Goal: Task Accomplishment & Management: Manage account settings

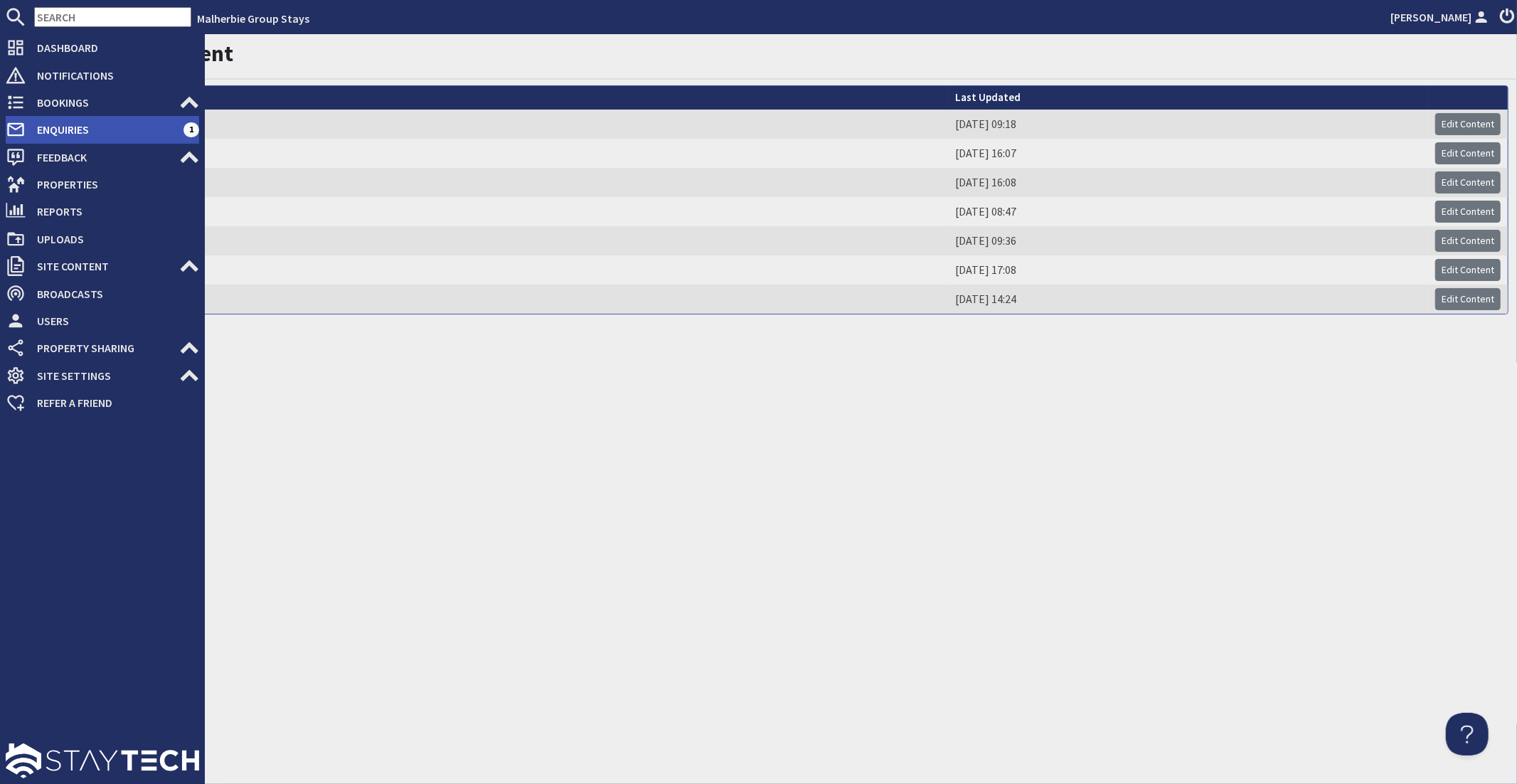
click at [30, 136] on span "Enquiries" at bounding box center [105, 129] width 158 height 23
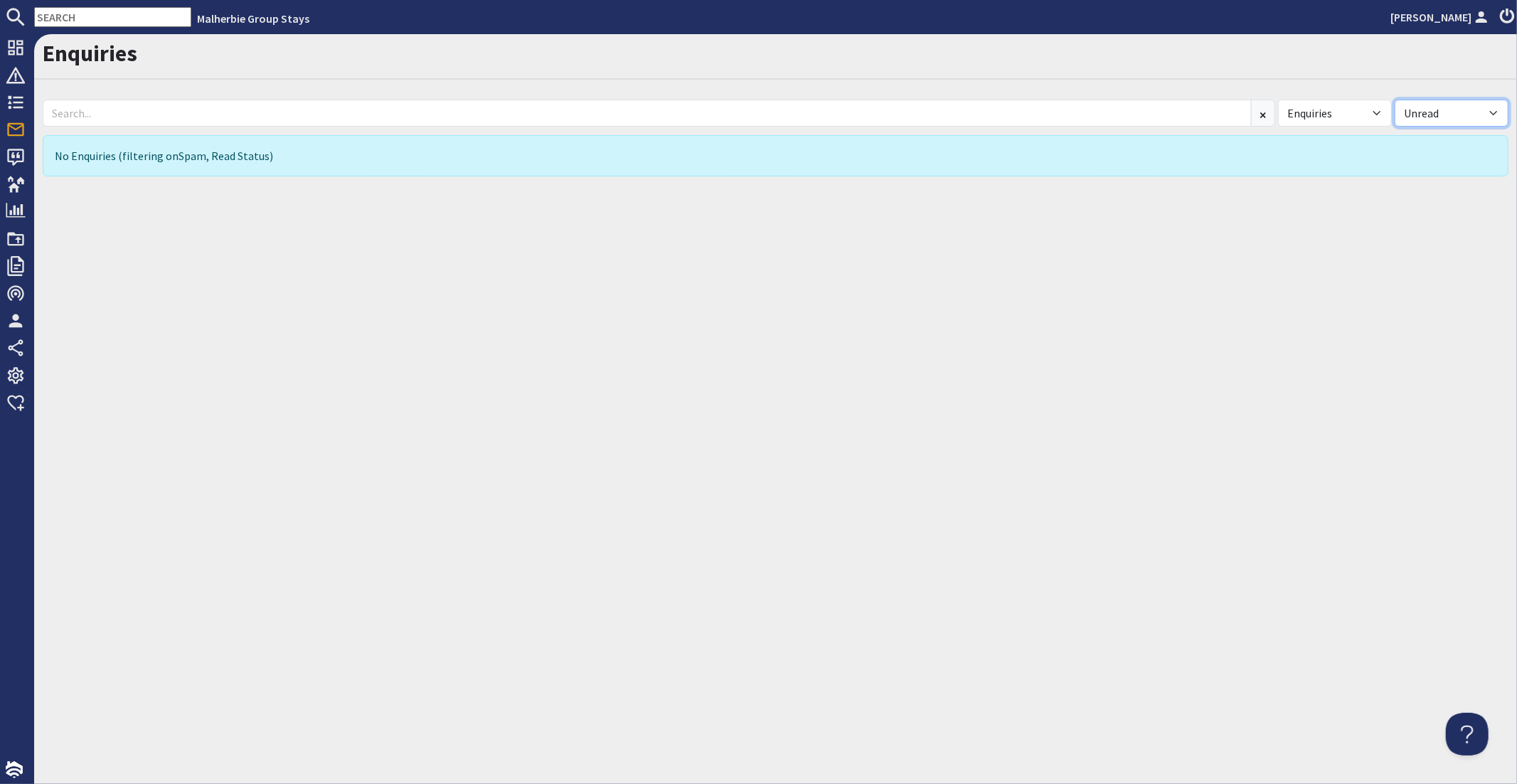
click at [1450, 104] on select "All Read Unread" at bounding box center [1452, 113] width 114 height 27
select select
click at [1395, 100] on select "All Read Unread" at bounding box center [1452, 113] width 114 height 27
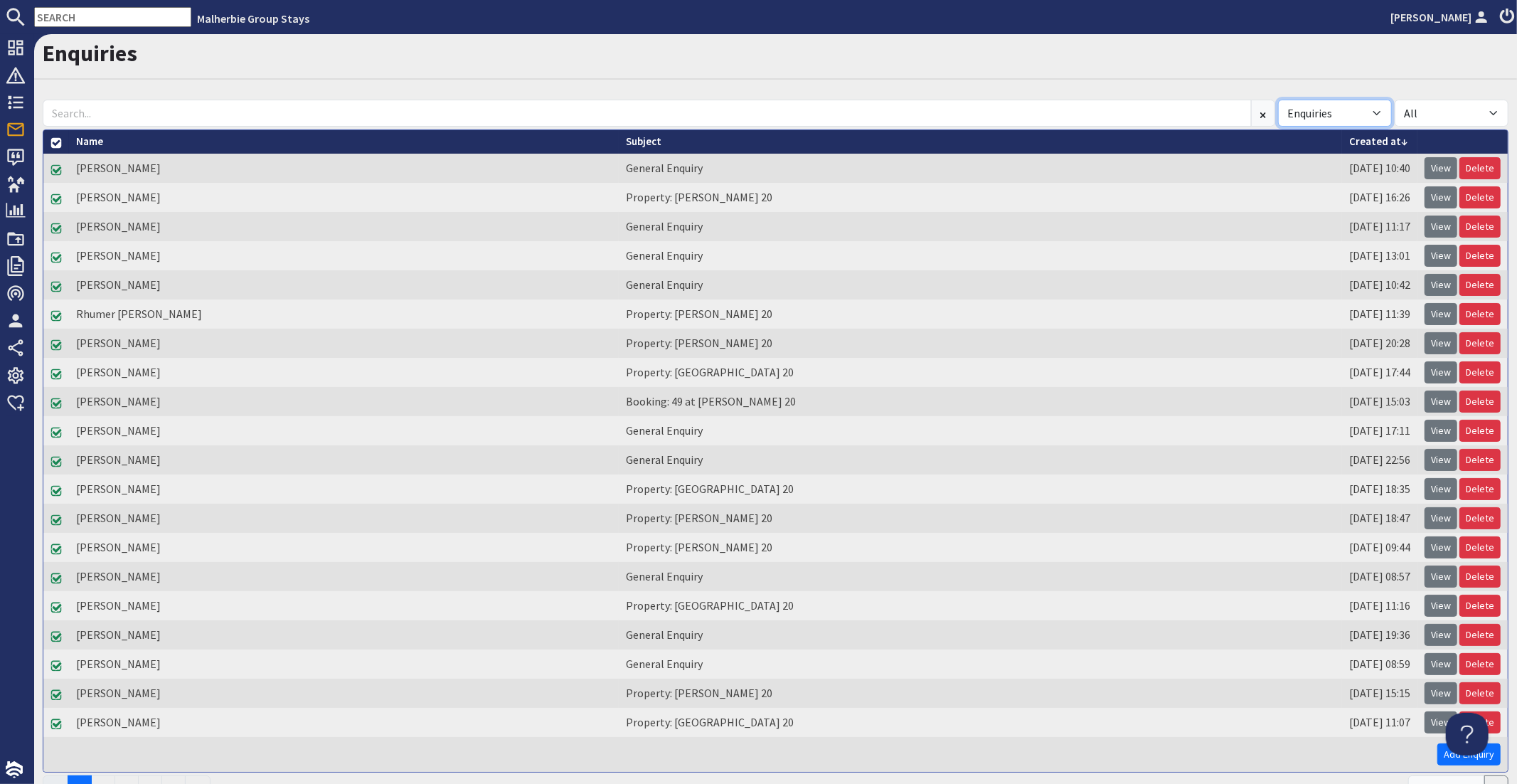
click at [1375, 119] on select "All Enquiries Spam" at bounding box center [1335, 113] width 114 height 27
select select "spam"
click at [1278, 100] on select "All Enquiries Spam" at bounding box center [1335, 113] width 114 height 27
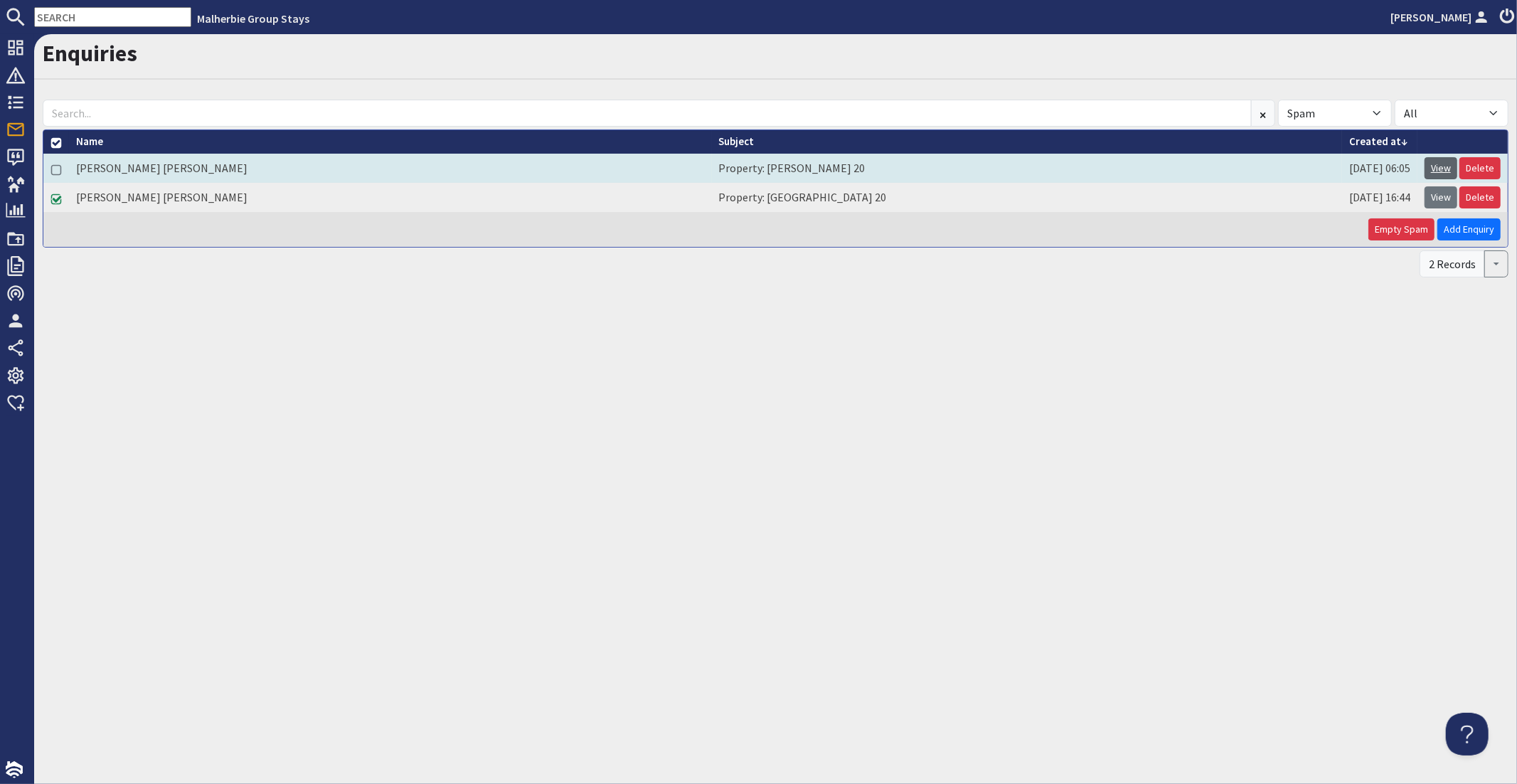
click at [1444, 166] on link "View" at bounding box center [1441, 168] width 33 height 22
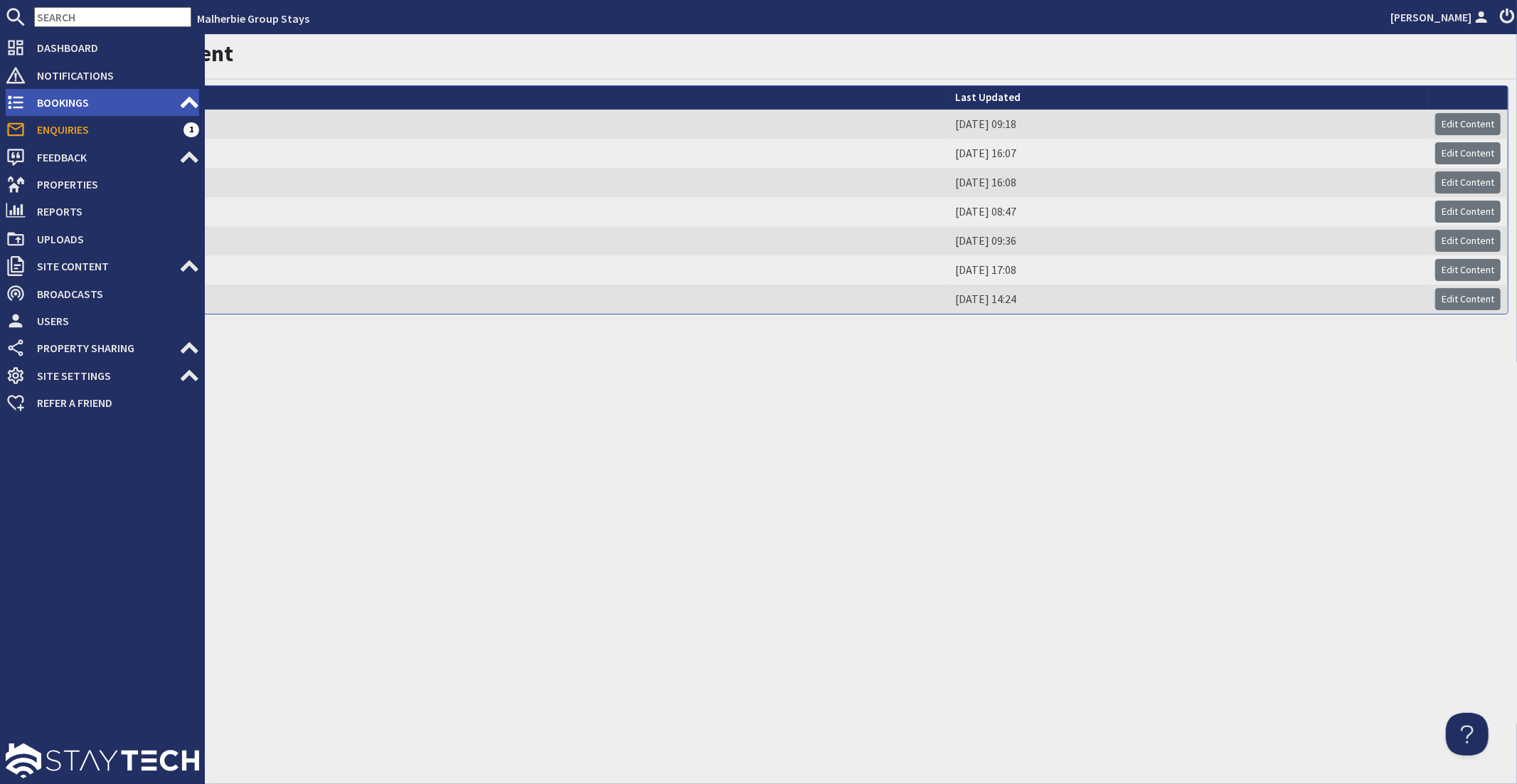
click at [58, 114] on li "Bookings 0 Security Deposits 0 Discount Codes" at bounding box center [102, 102] width 193 height 27
click at [57, 135] on span "Enquiries" at bounding box center [105, 129] width 158 height 23
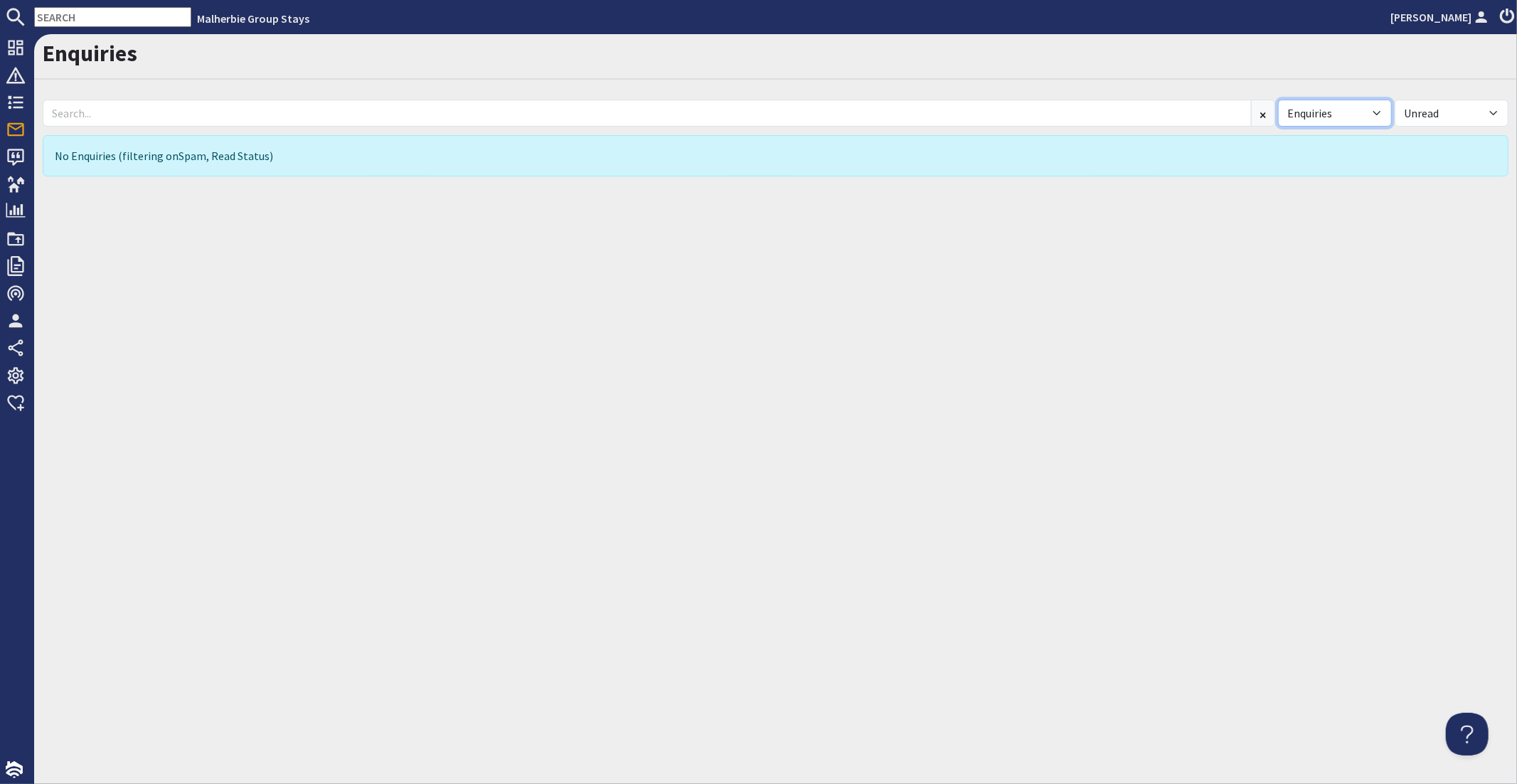
click at [1350, 115] on select "All Enquiries Spam" at bounding box center [1335, 113] width 114 height 27
select select "spam"
click at [1278, 100] on select "All Enquiries Spam" at bounding box center [1335, 113] width 114 height 27
click at [1422, 112] on select "All Read Unread" at bounding box center [1452, 113] width 114 height 27
select select
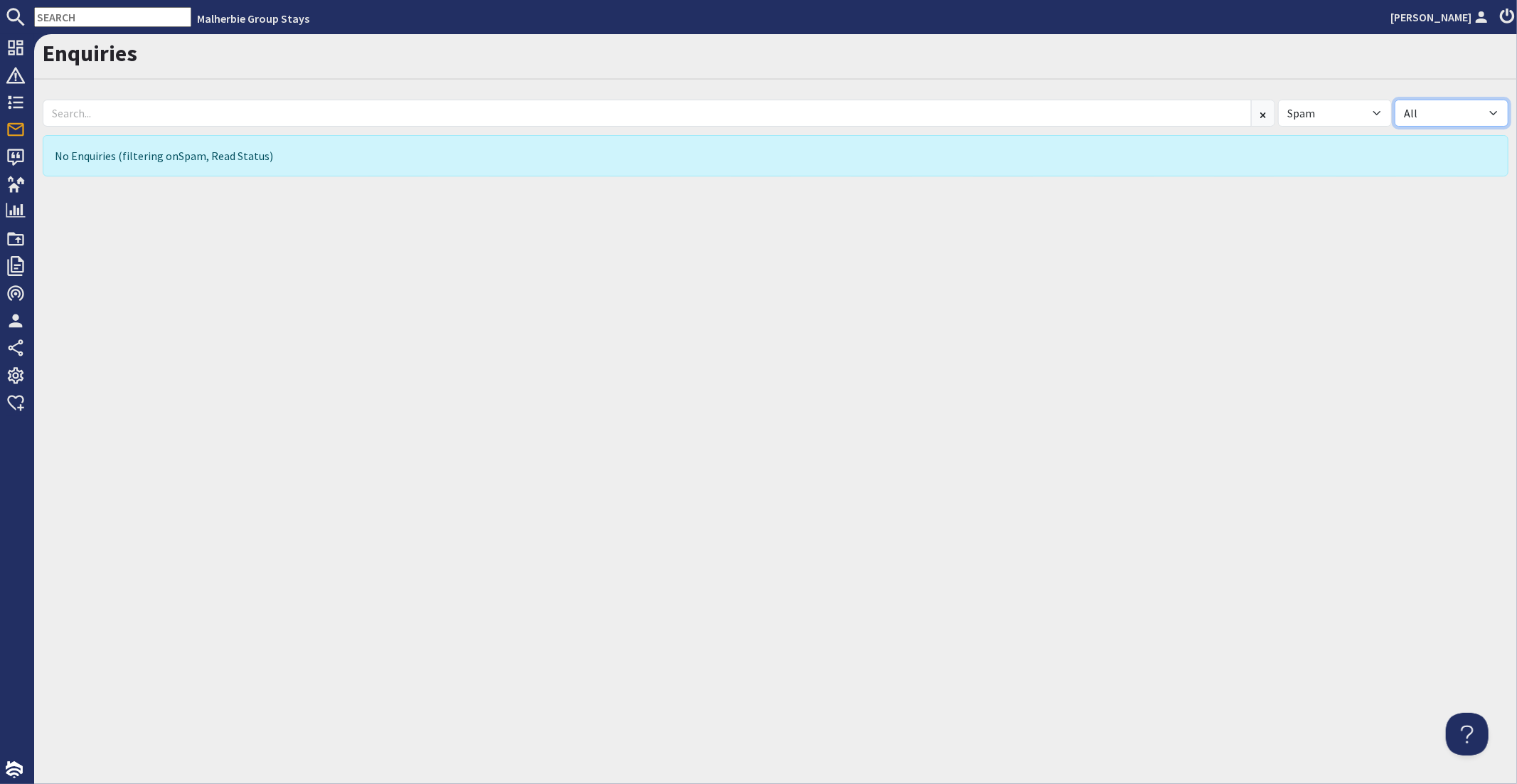
click at [1395, 100] on select "All Read Unread" at bounding box center [1452, 113] width 114 height 27
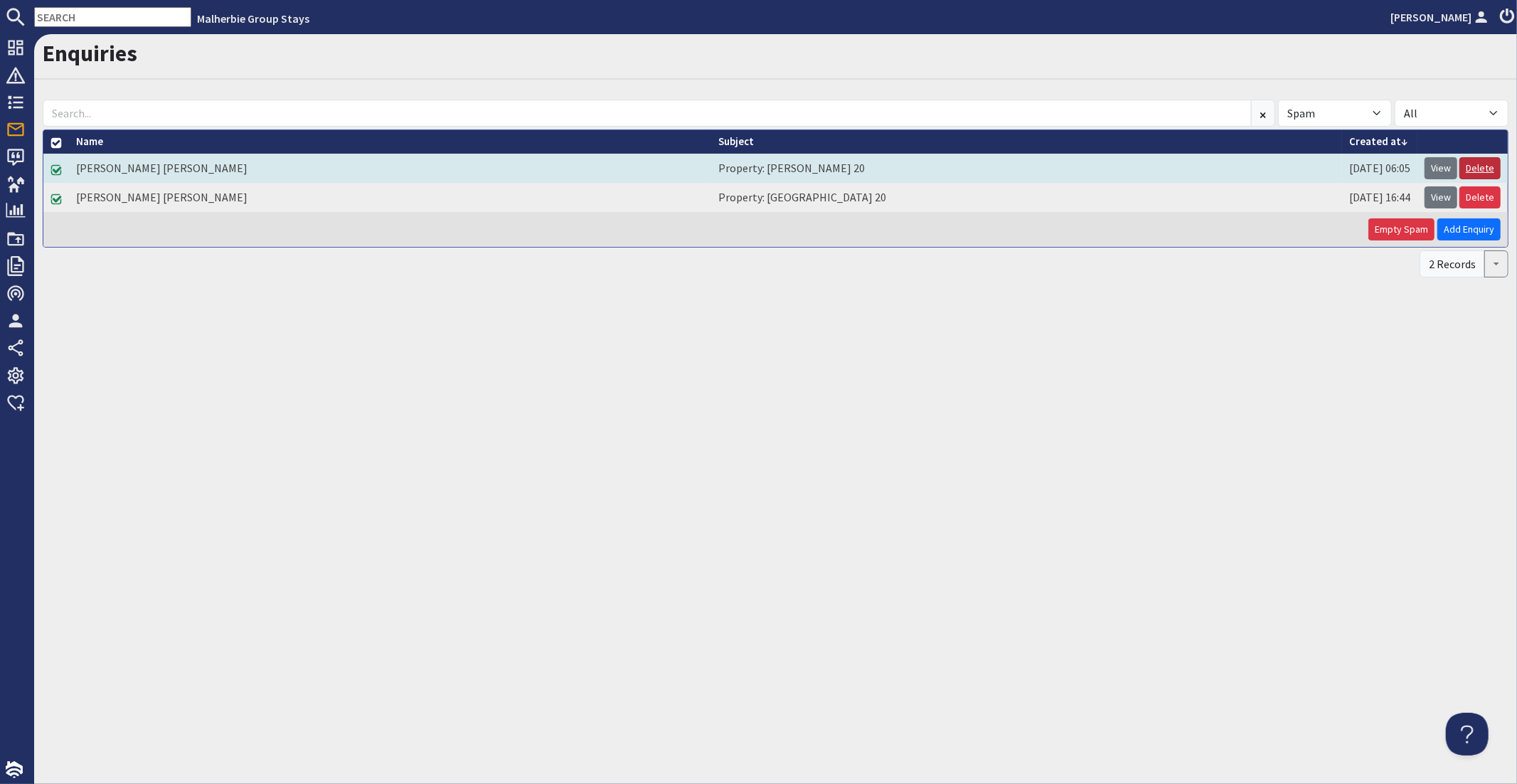
click at [1483, 163] on link "Delete" at bounding box center [1479, 168] width 41 height 22
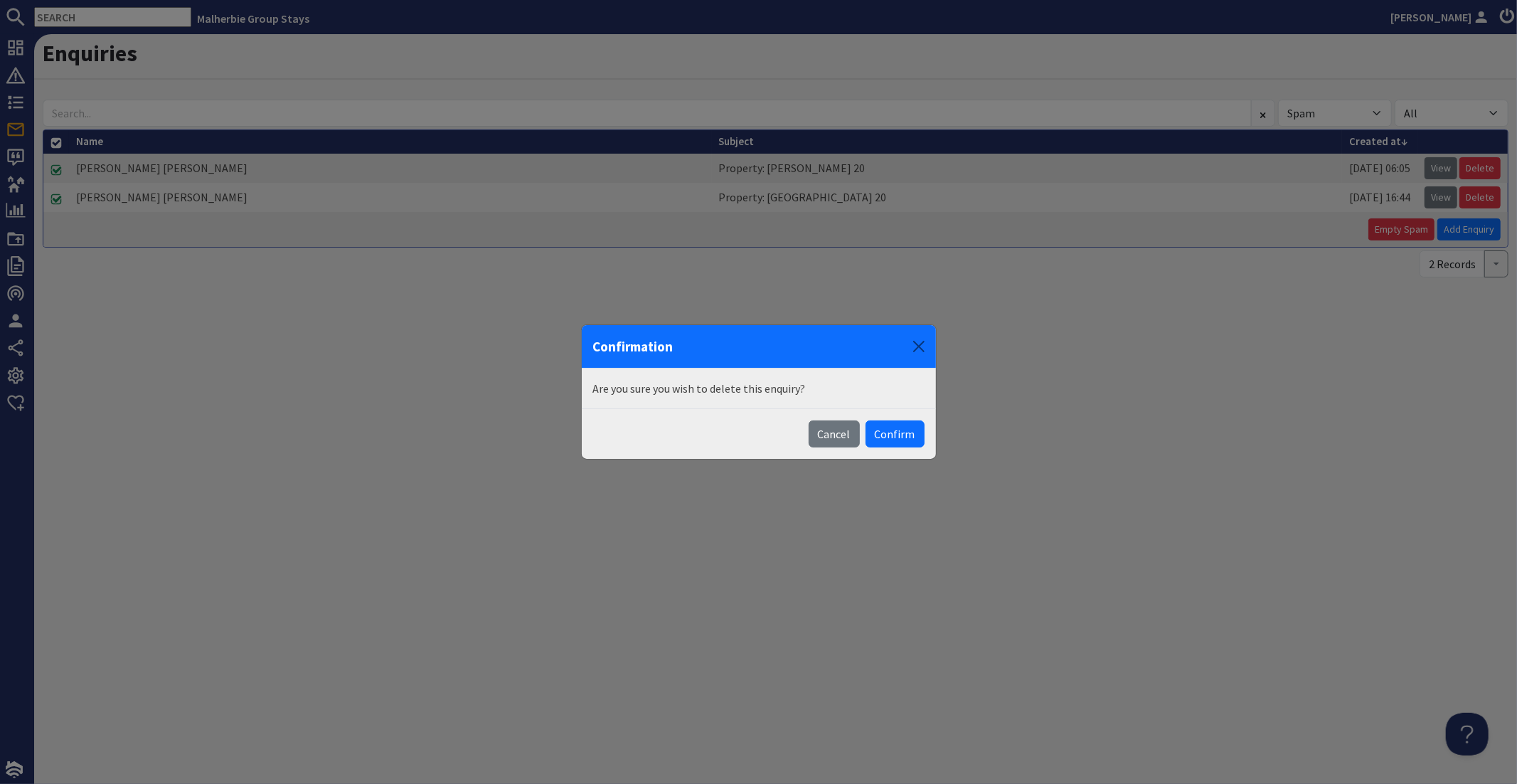
click at [1208, 369] on div "Confirmation Are you sure you wish to delete this enquiry? Cancel Confirm" at bounding box center [758, 392] width 1517 height 784
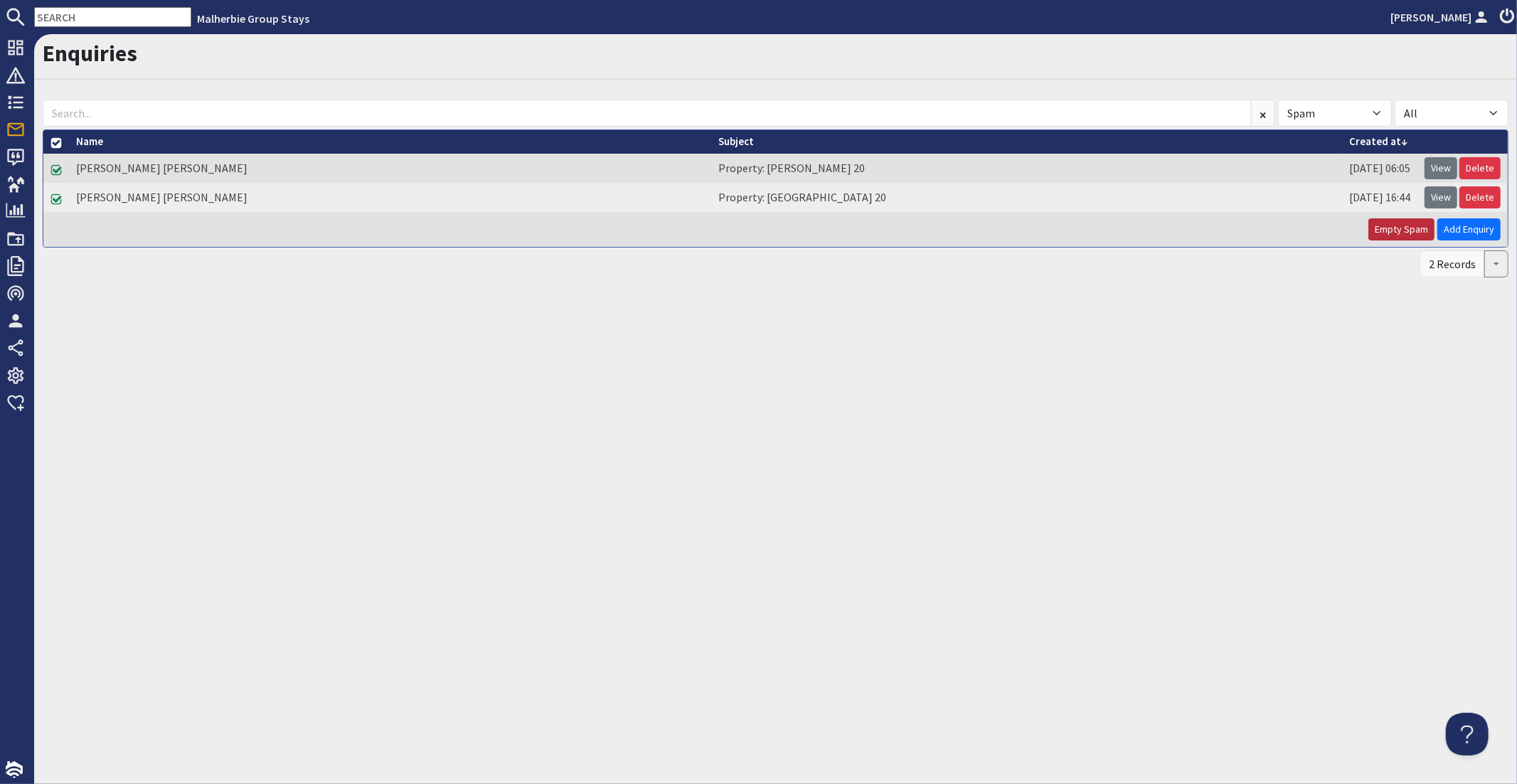
click at [1416, 228] on button "Empty Spam" at bounding box center [1401, 229] width 66 height 22
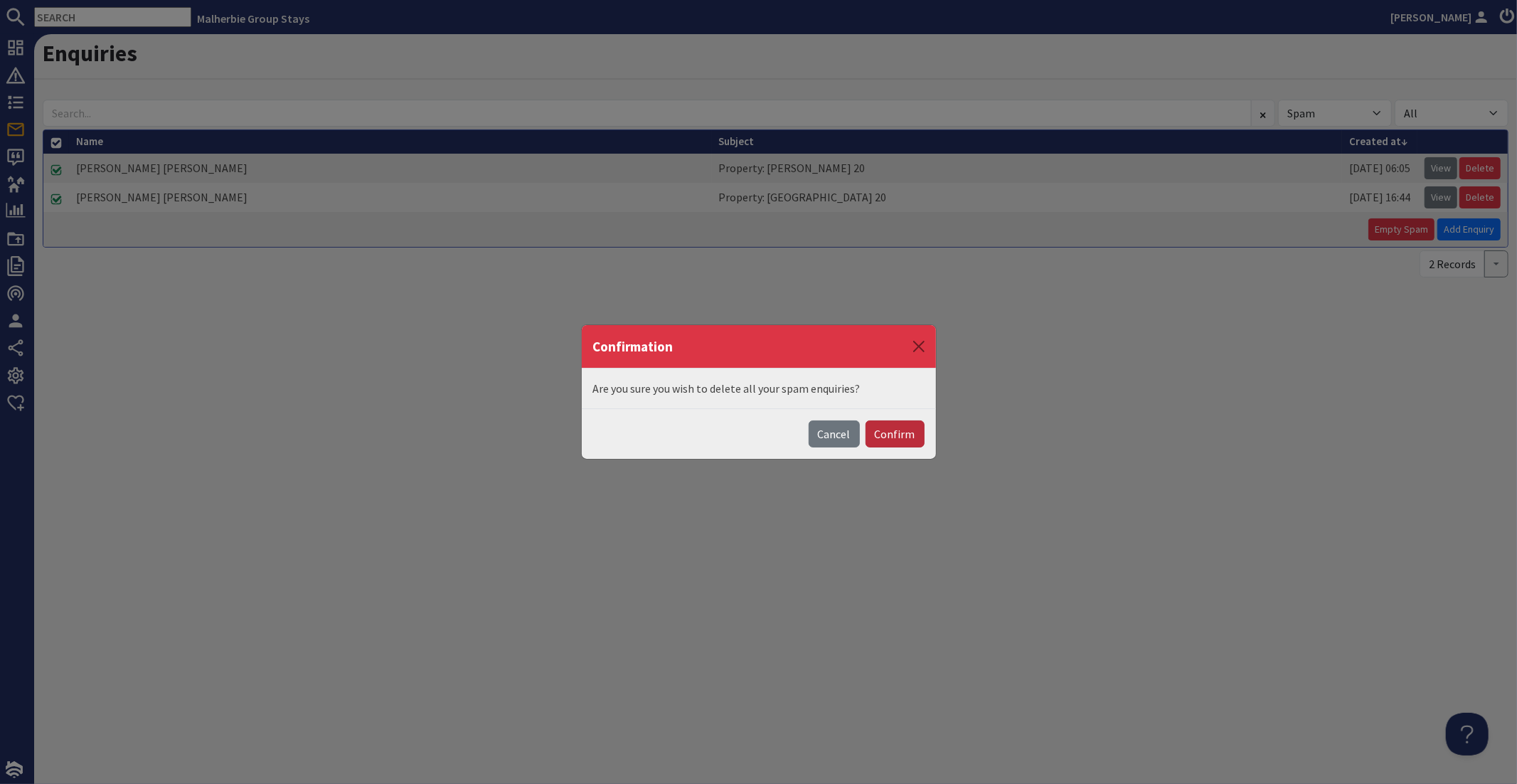
click at [883, 445] on button "Confirm" at bounding box center [895, 433] width 59 height 27
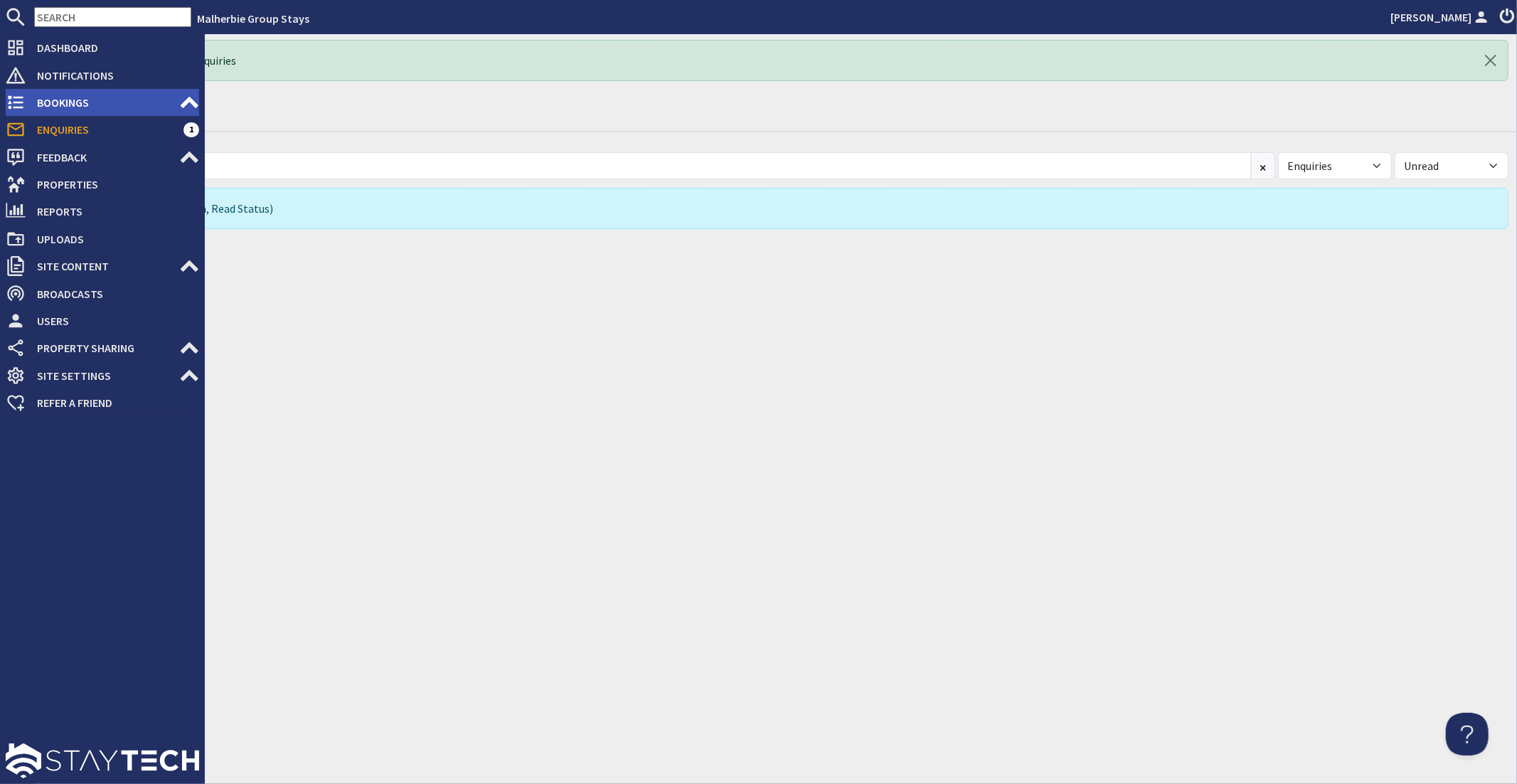
click at [70, 97] on span "Bookings" at bounding box center [103, 102] width 154 height 23
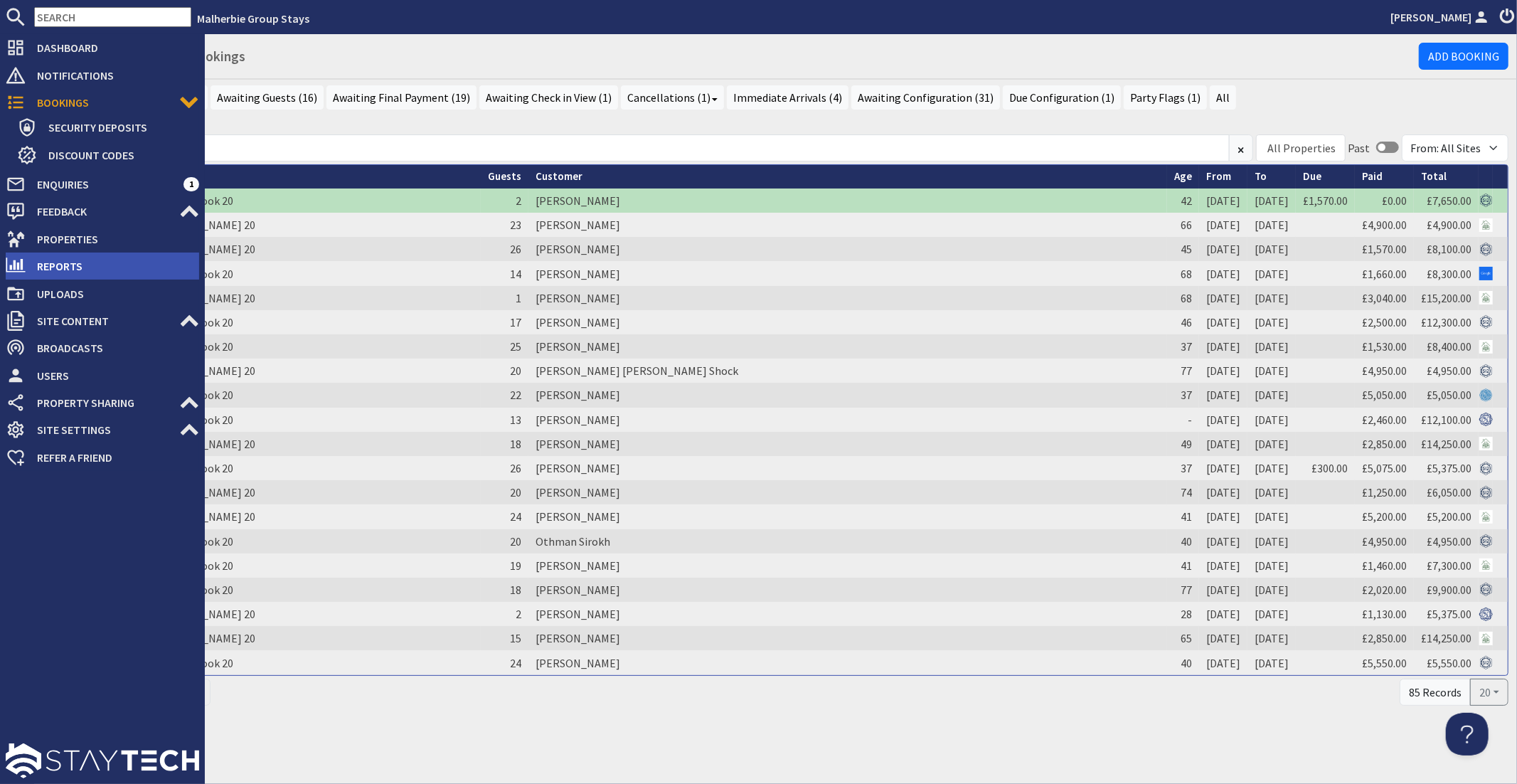
click at [76, 272] on span "Reports" at bounding box center [113, 266] width 174 height 23
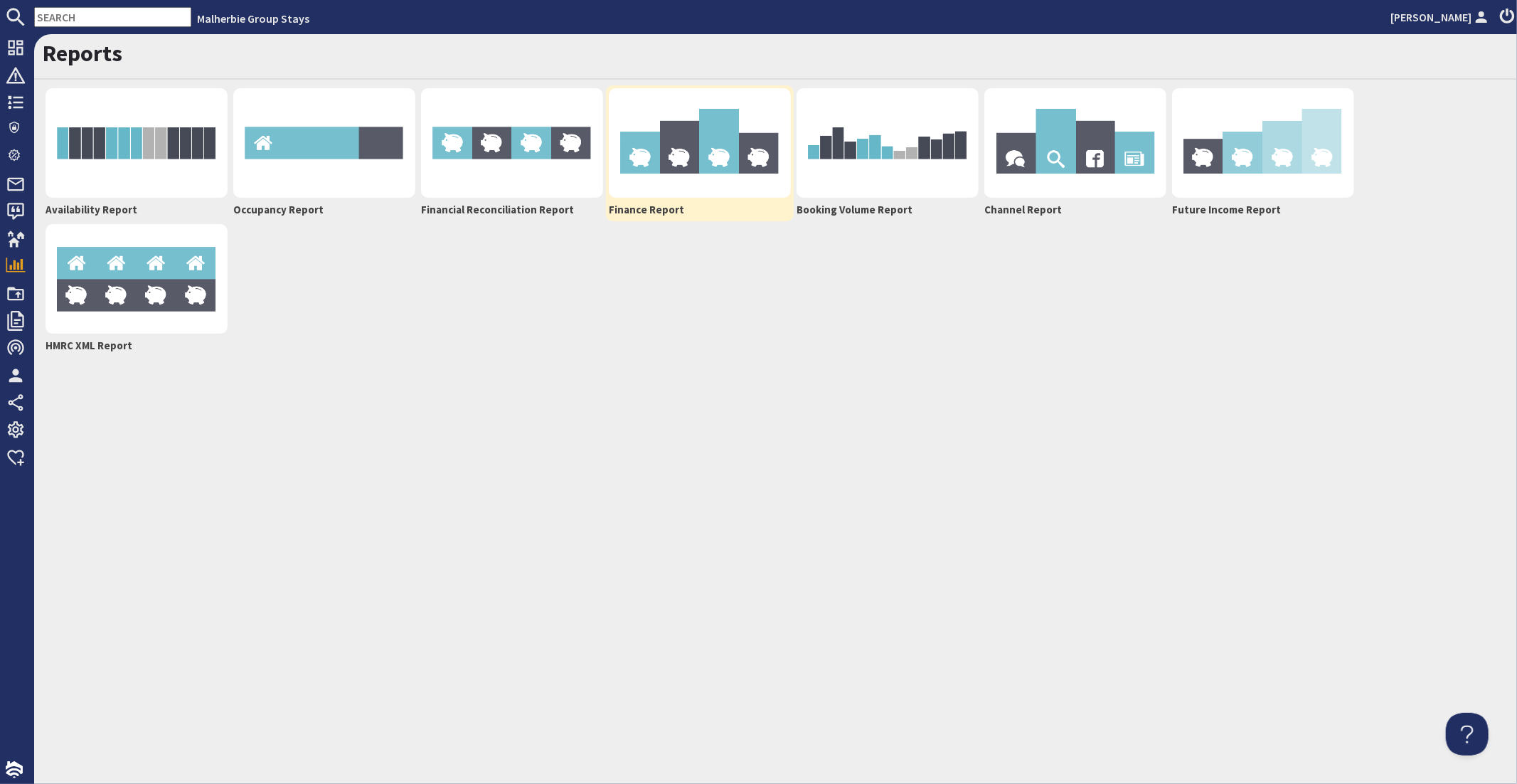
click at [671, 164] on img at bounding box center [700, 143] width 182 height 110
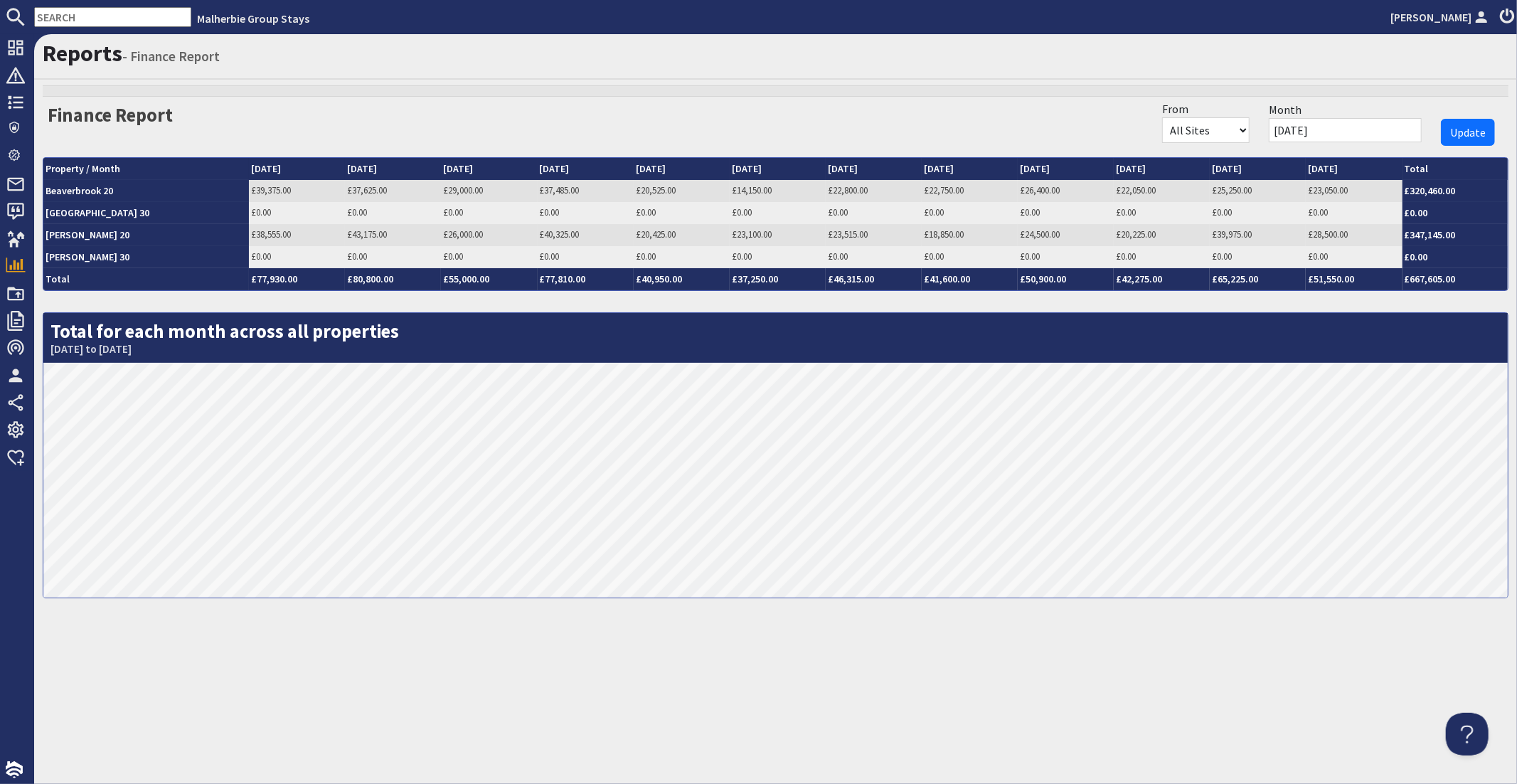
click at [1309, 129] on input "01/09/2025" at bounding box center [1345, 130] width 153 height 24
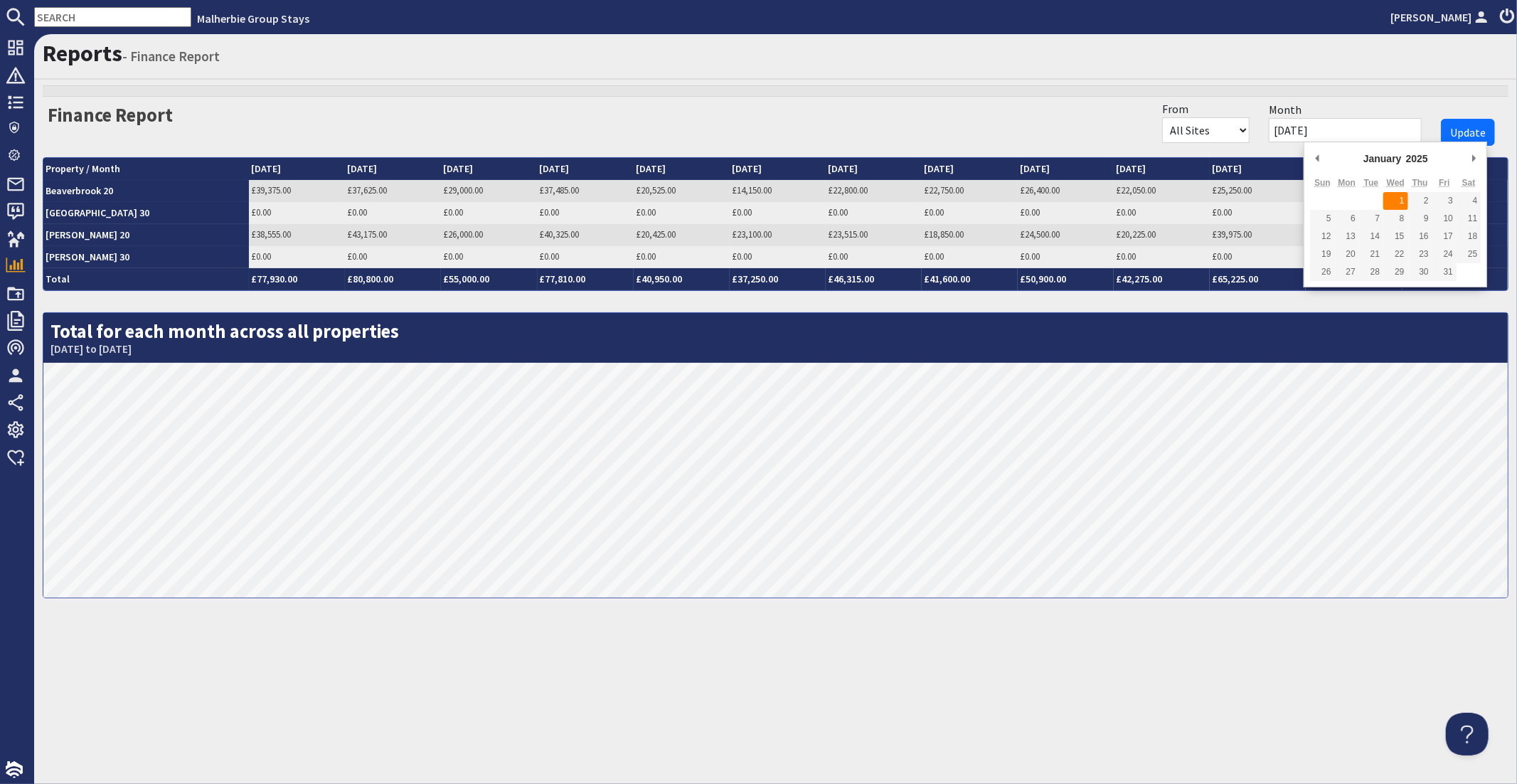
type input "01/01/2025"
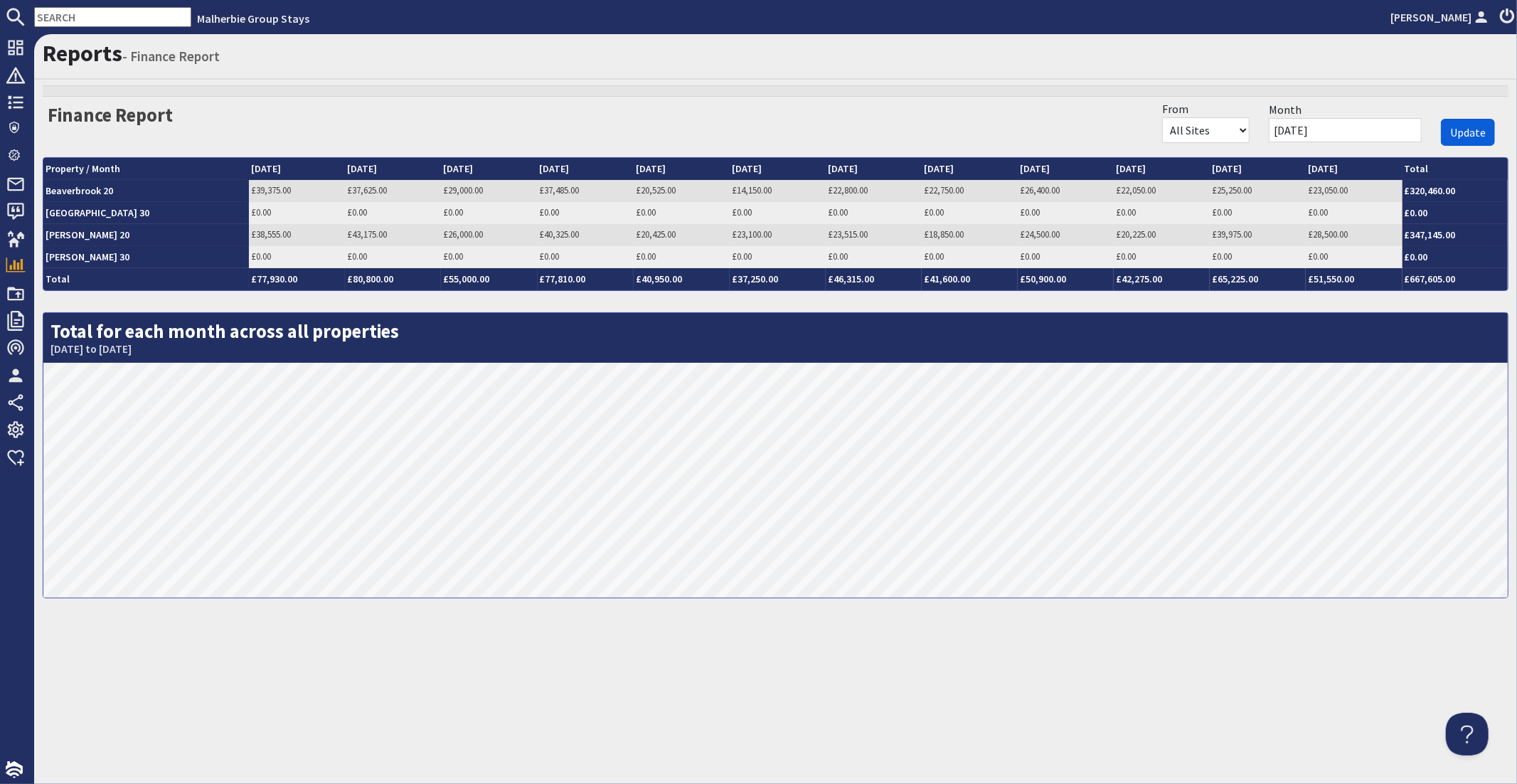
click at [1467, 134] on span "Update" at bounding box center [1468, 132] width 36 height 14
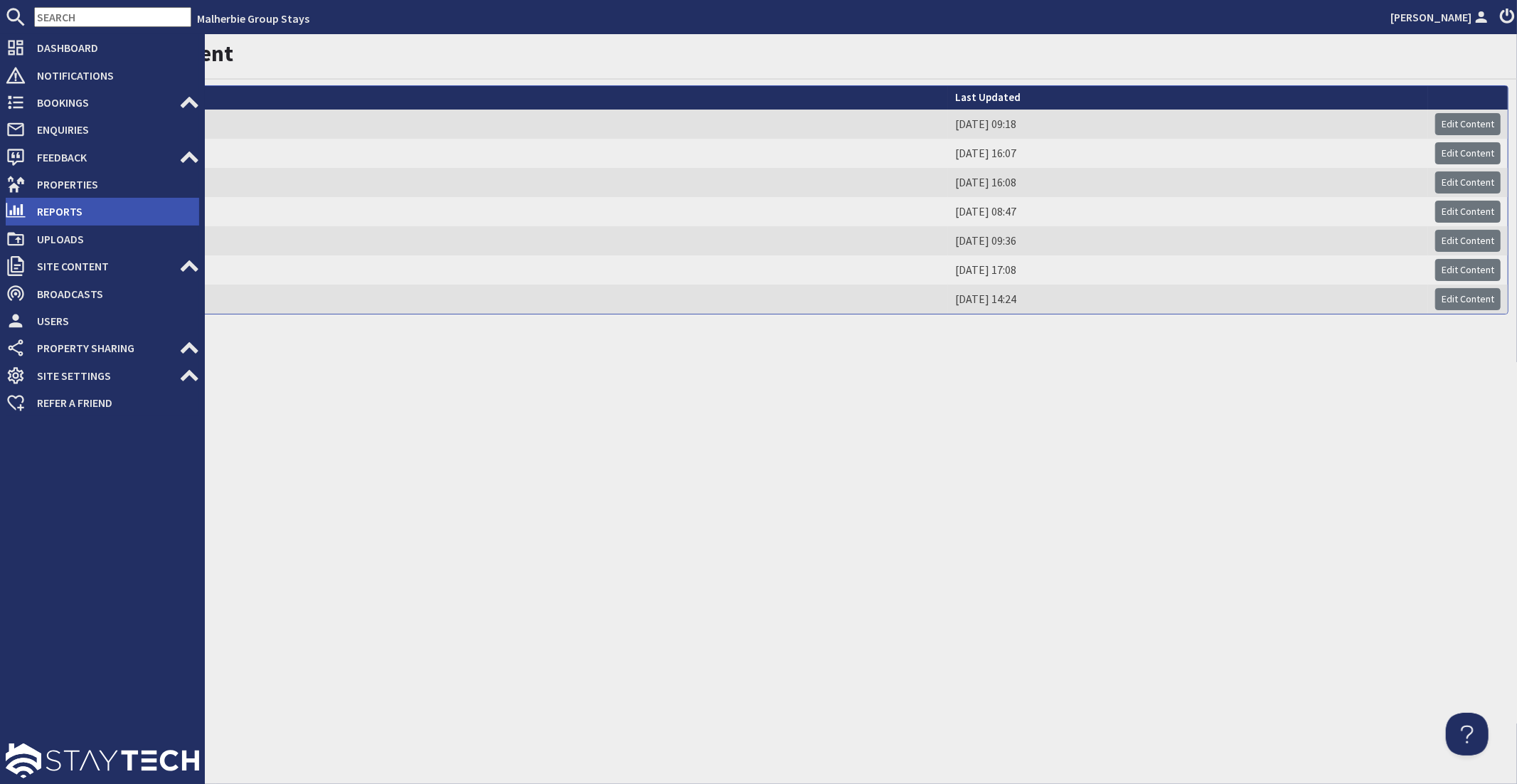
click at [97, 207] on span "Reports" at bounding box center [113, 211] width 174 height 23
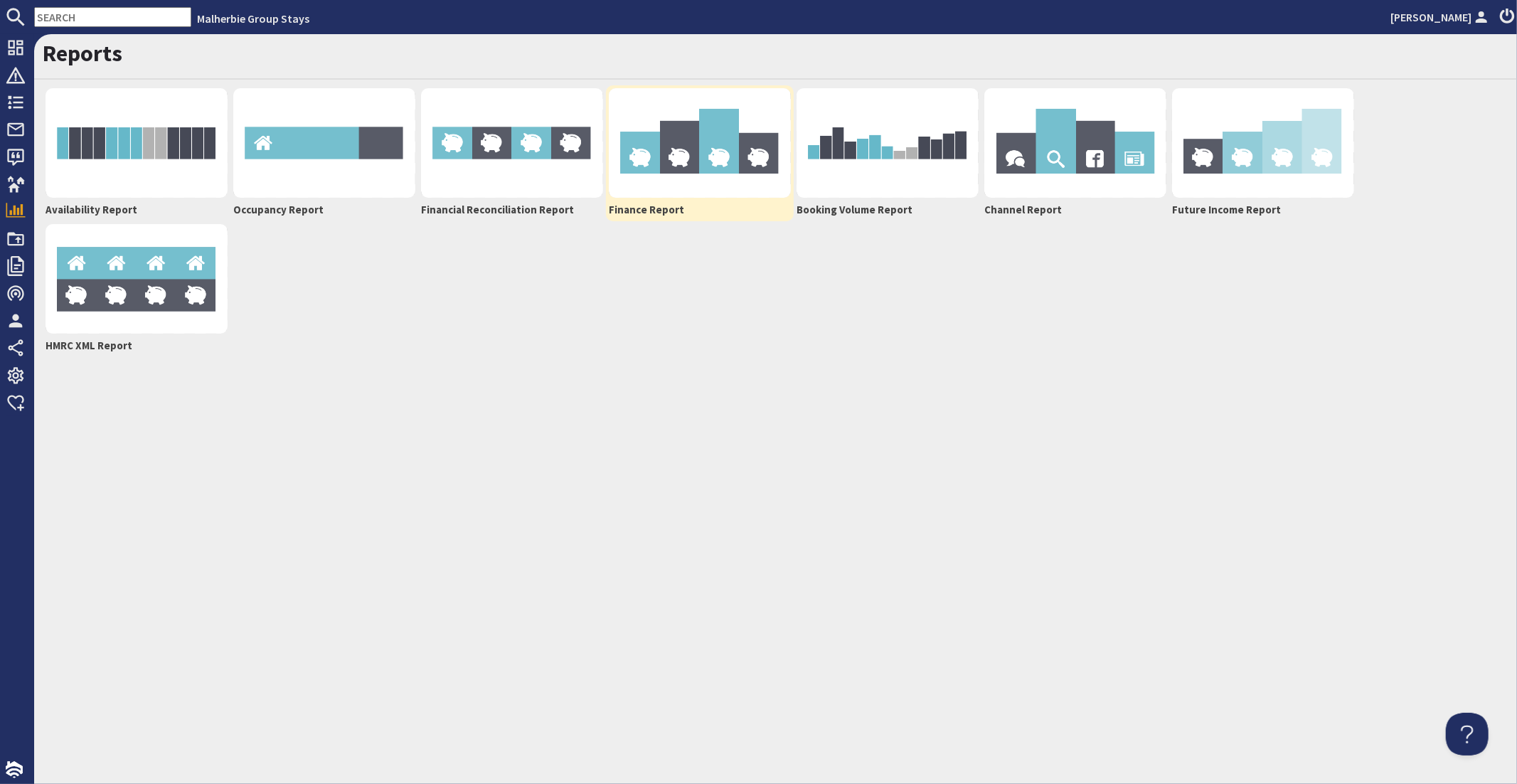
click at [710, 168] on img at bounding box center [700, 143] width 182 height 110
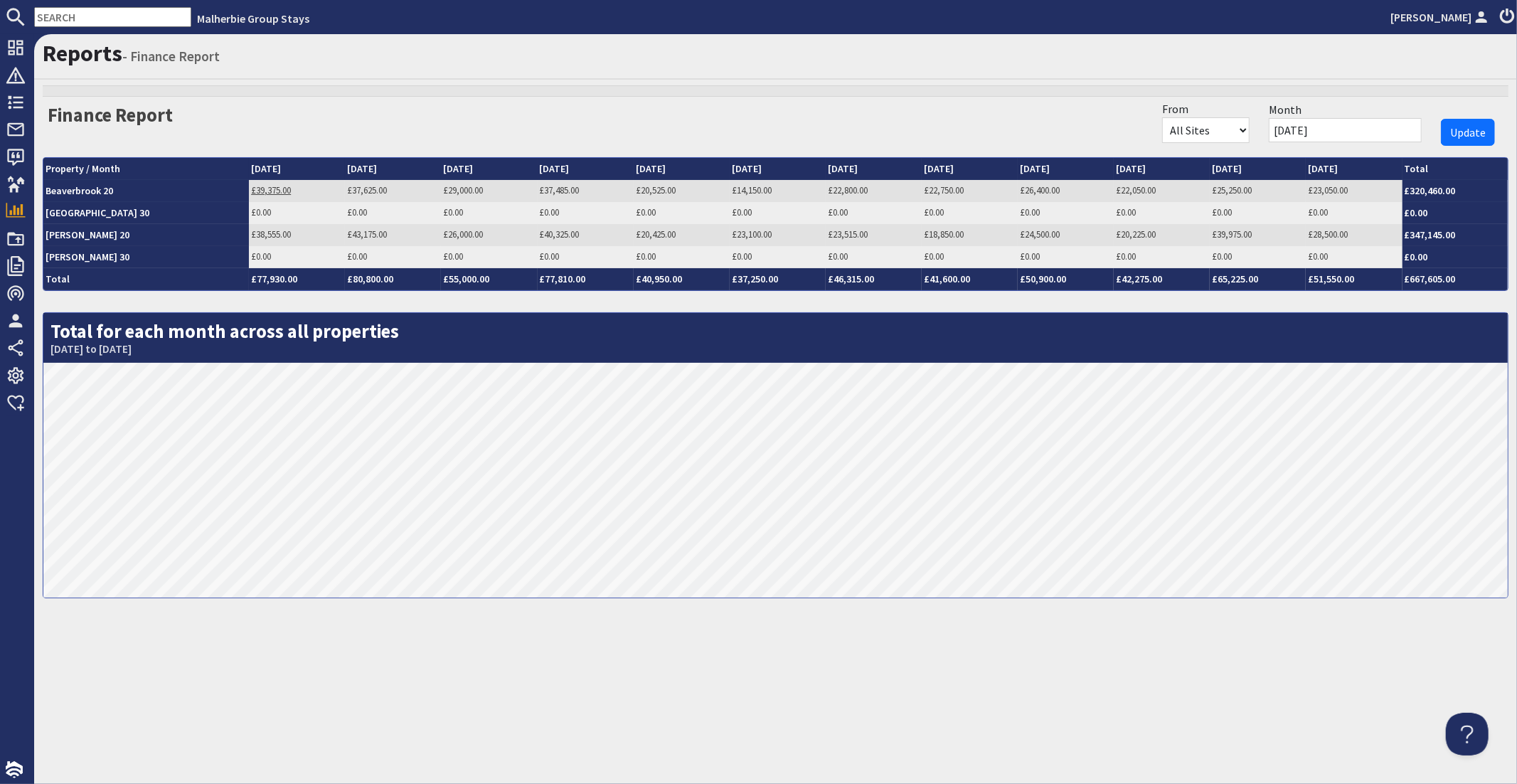
click at [251, 186] on link "£39,375.00" at bounding box center [271, 190] width 40 height 12
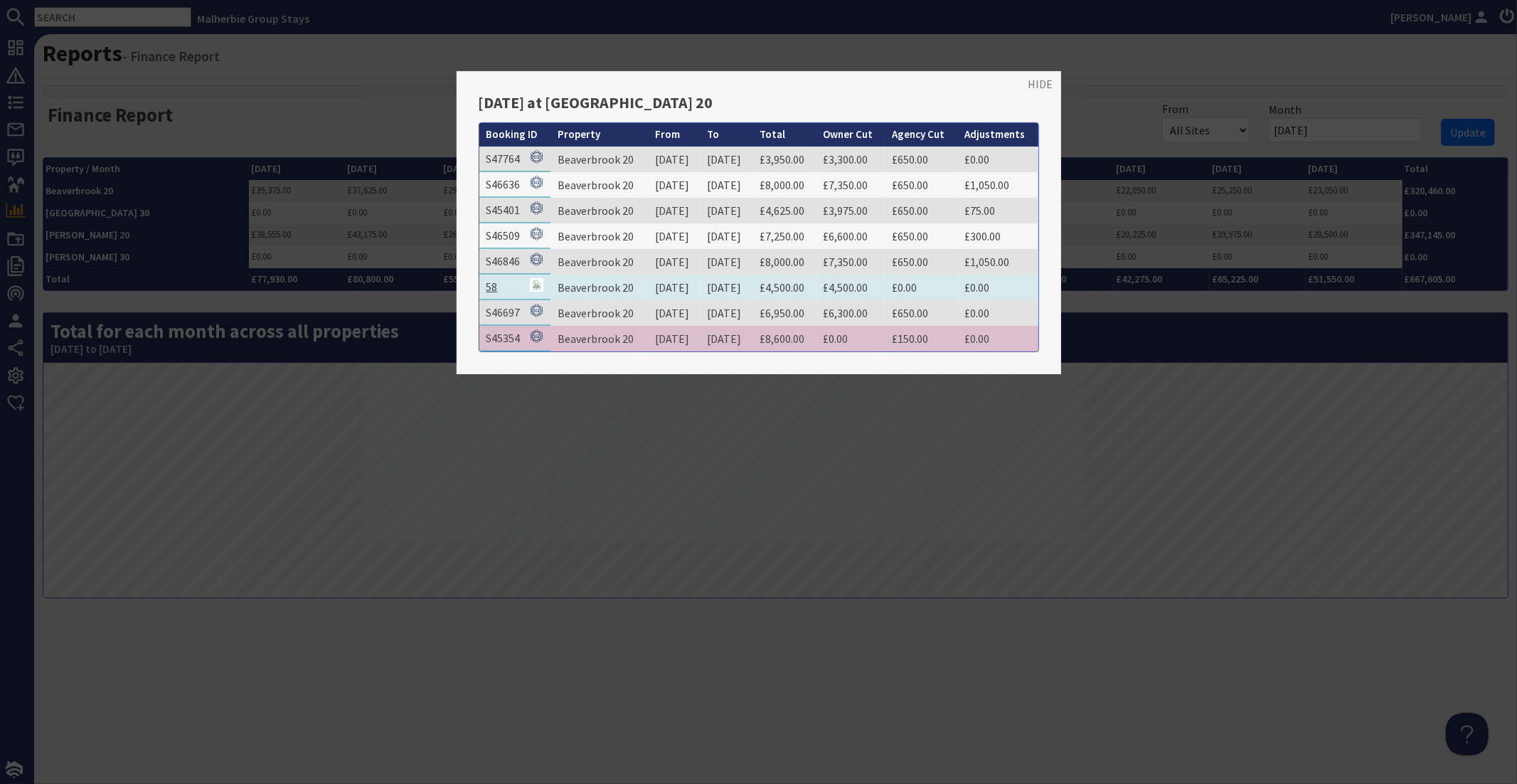
click at [492, 281] on link "58" at bounding box center [491, 287] width 11 height 14
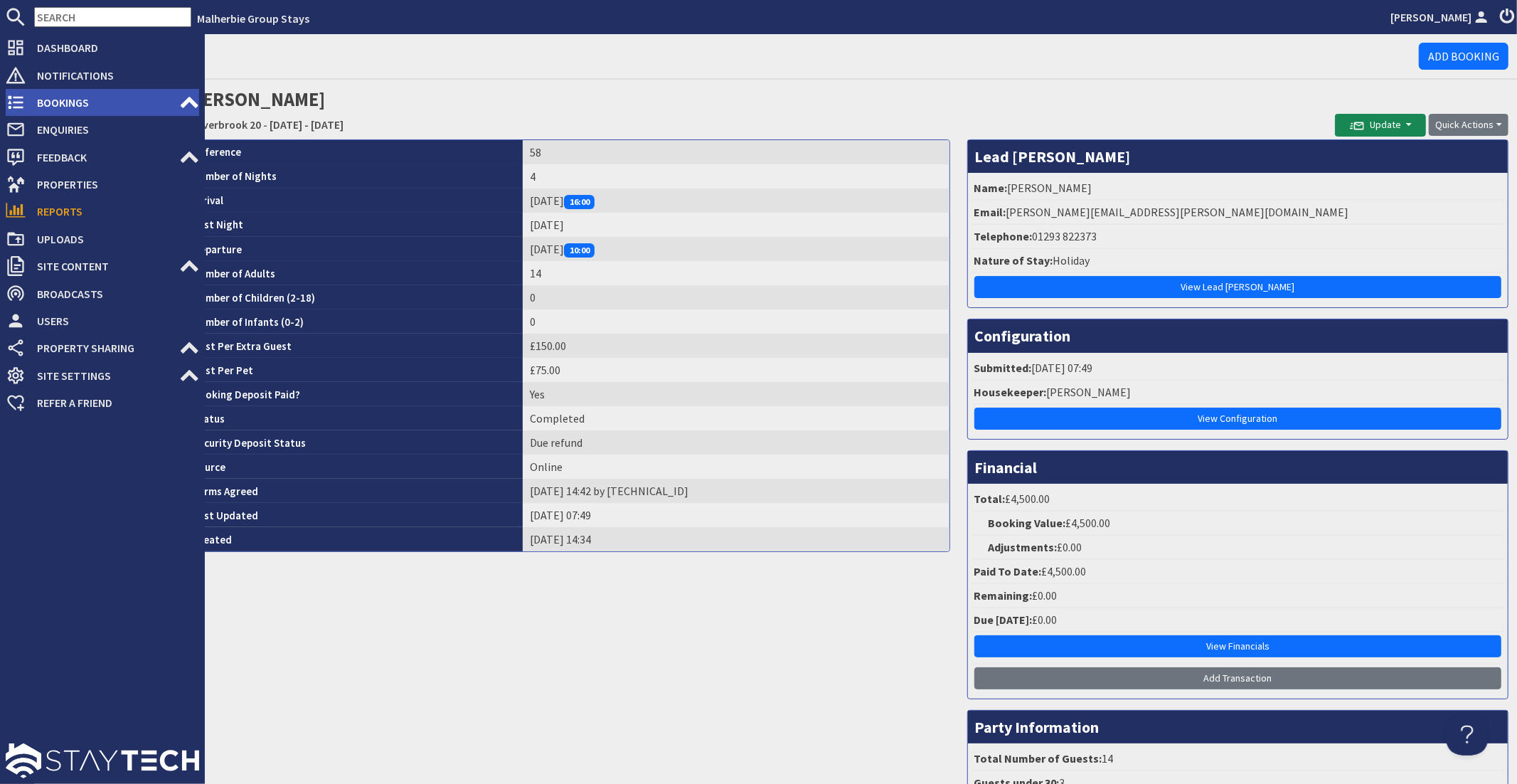
click at [93, 102] on span "Bookings" at bounding box center [103, 102] width 154 height 23
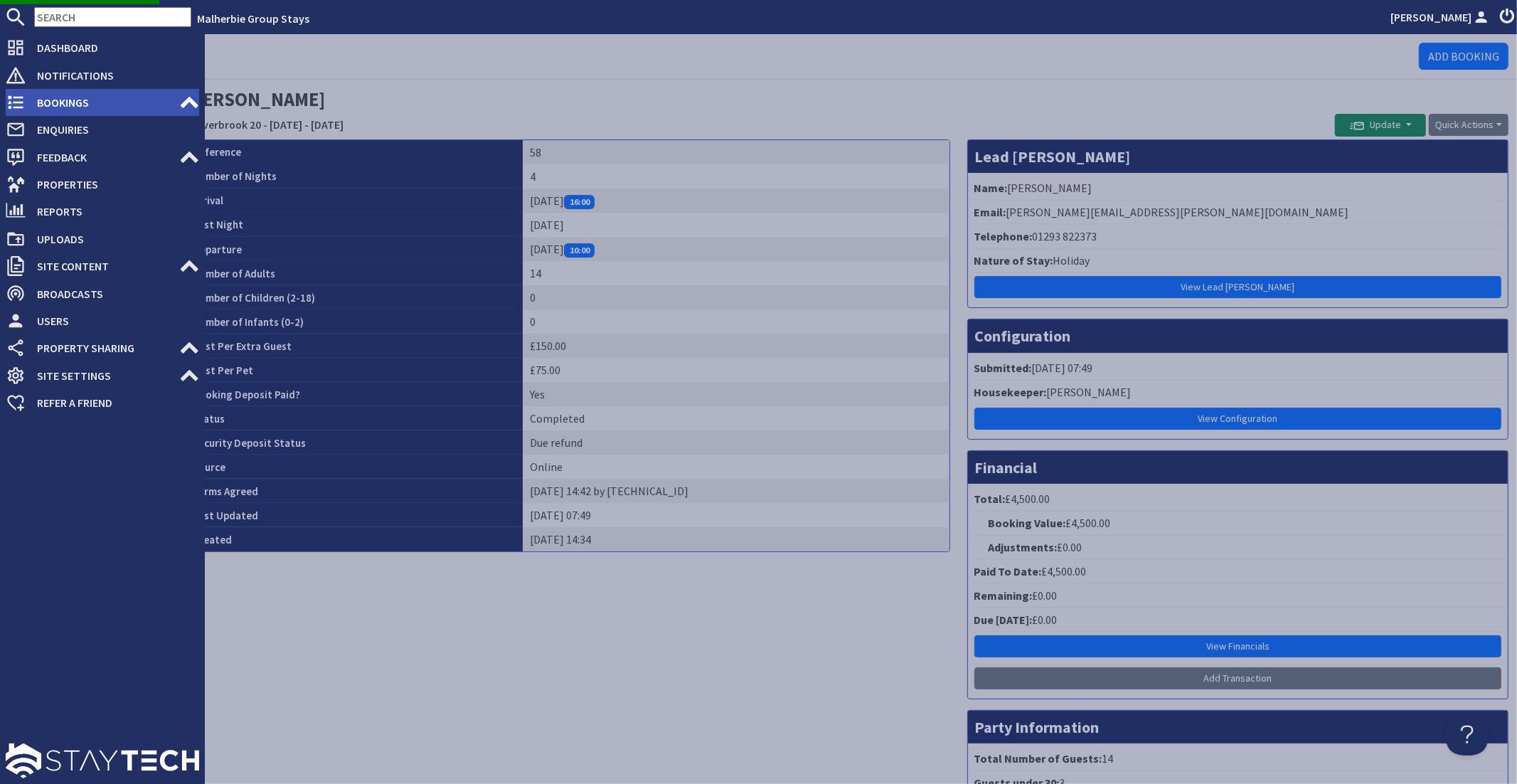
click at [185, 105] on use at bounding box center [190, 102] width 18 height 11
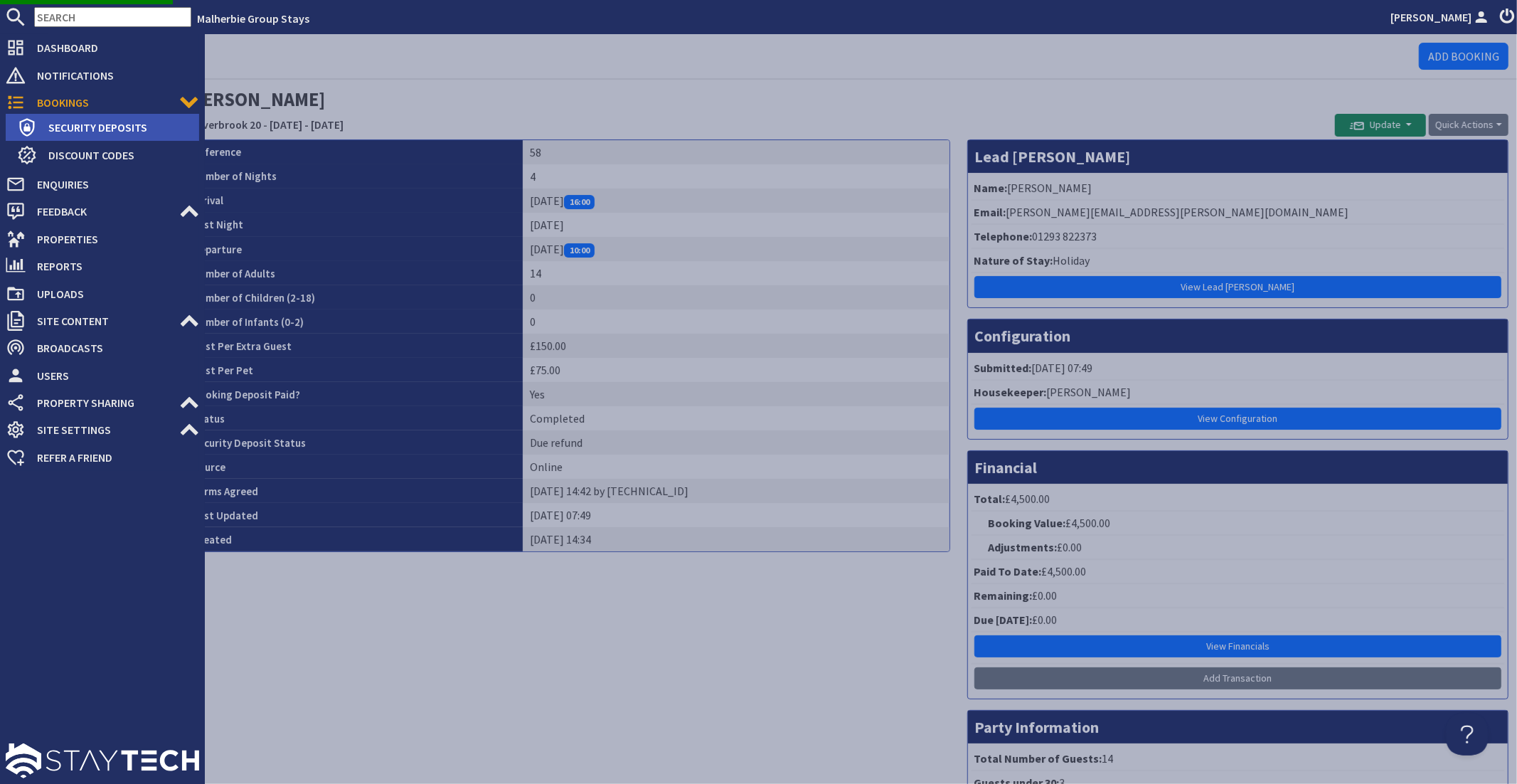
click at [167, 129] on span "Security Deposits" at bounding box center [118, 127] width 162 height 23
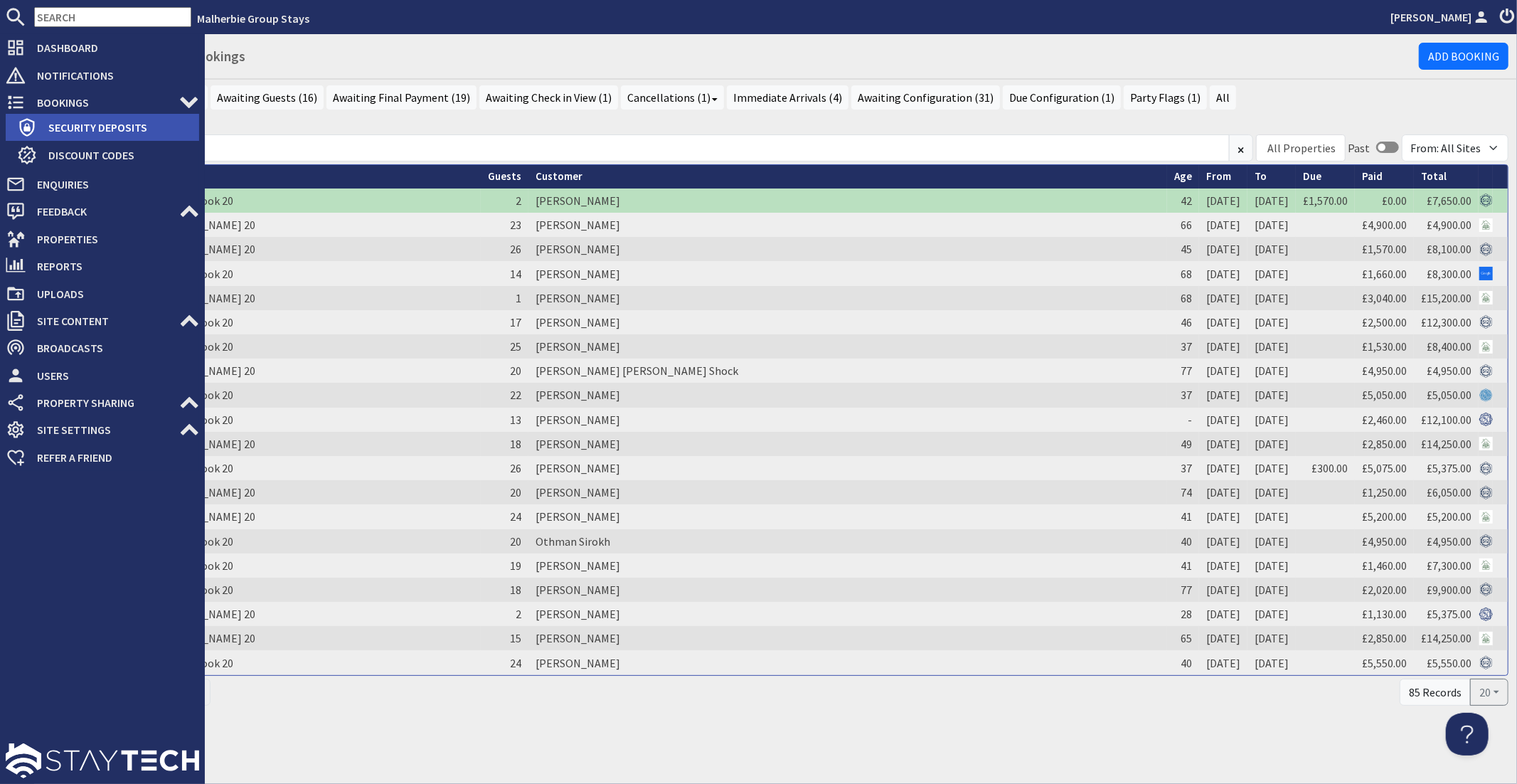
click at [88, 117] on span "Security Deposits" at bounding box center [118, 127] width 162 height 23
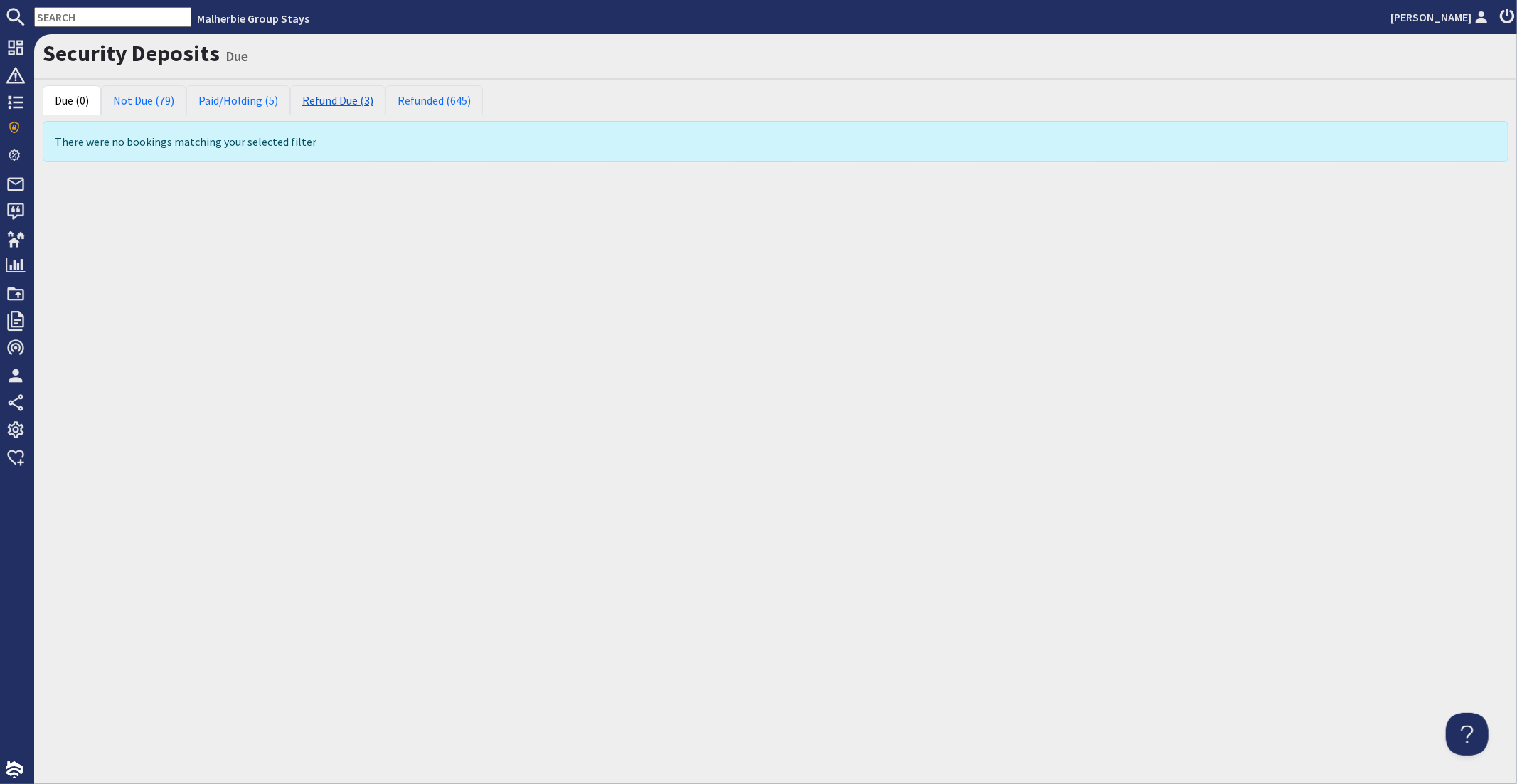
click at [349, 97] on link "Refund Due (3)" at bounding box center [337, 100] width 95 height 30
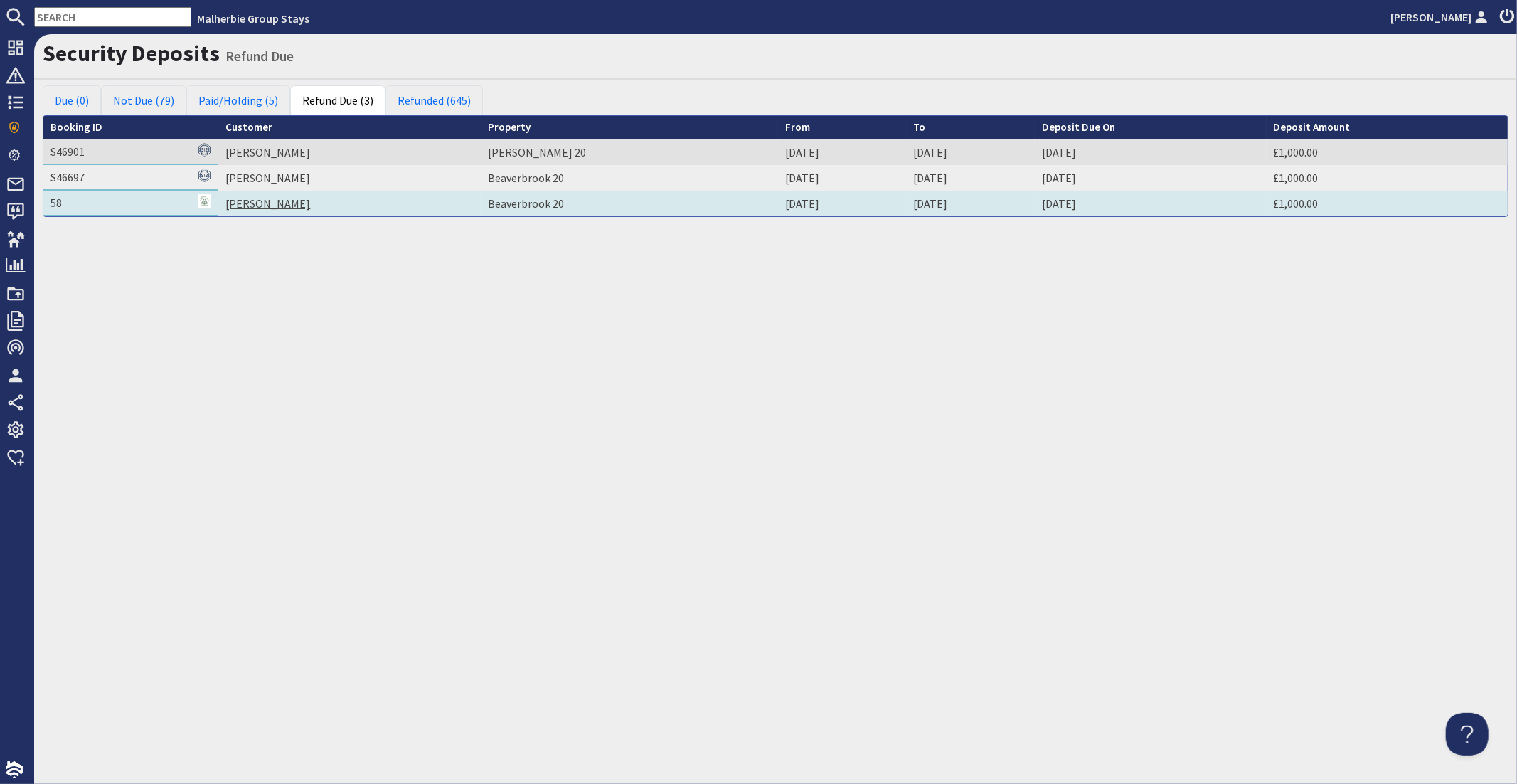
click at [249, 198] on link "[PERSON_NAME]" at bounding box center [267, 203] width 85 height 14
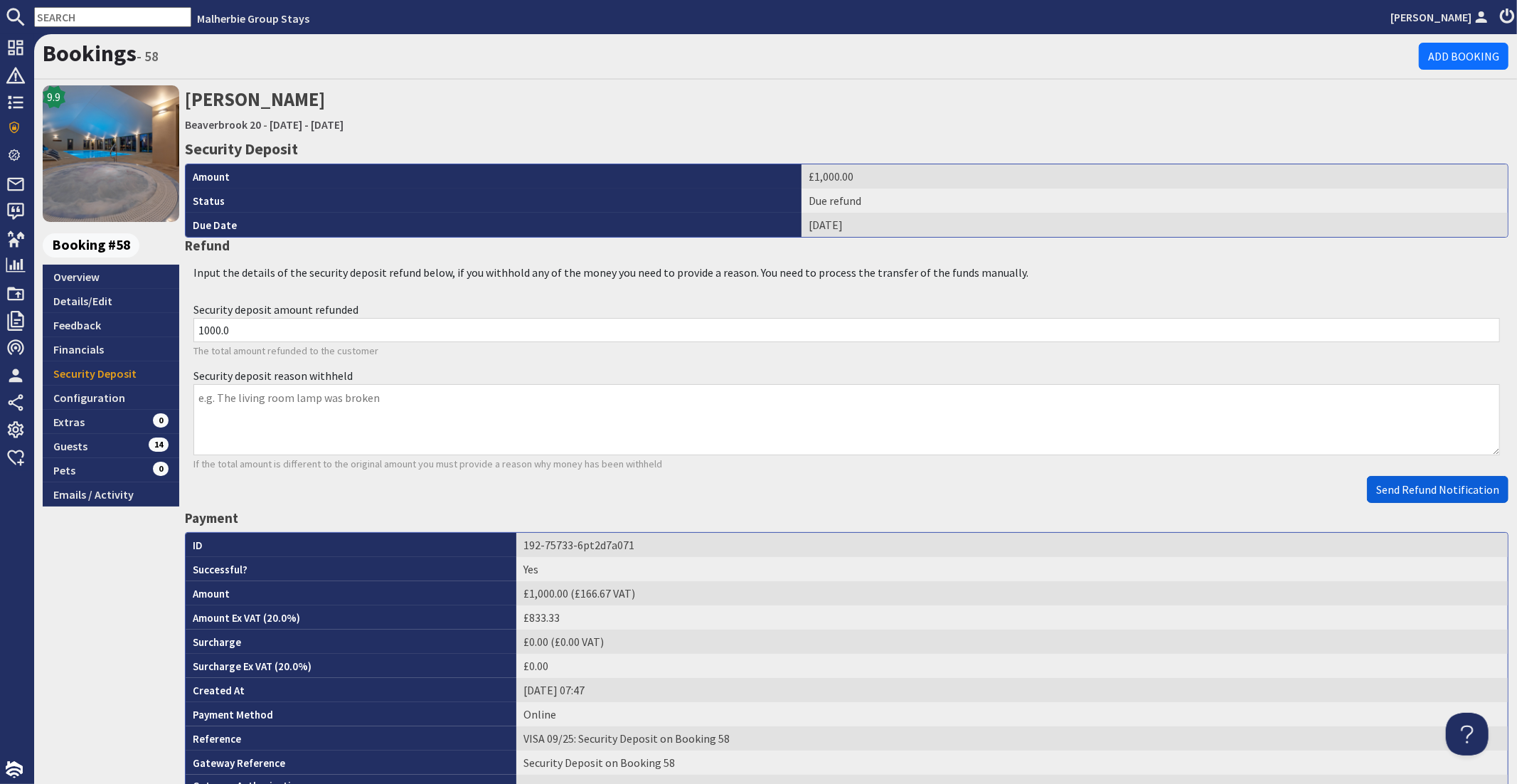
click at [1415, 490] on span "Send Refund Notification" at bounding box center [1437, 489] width 123 height 14
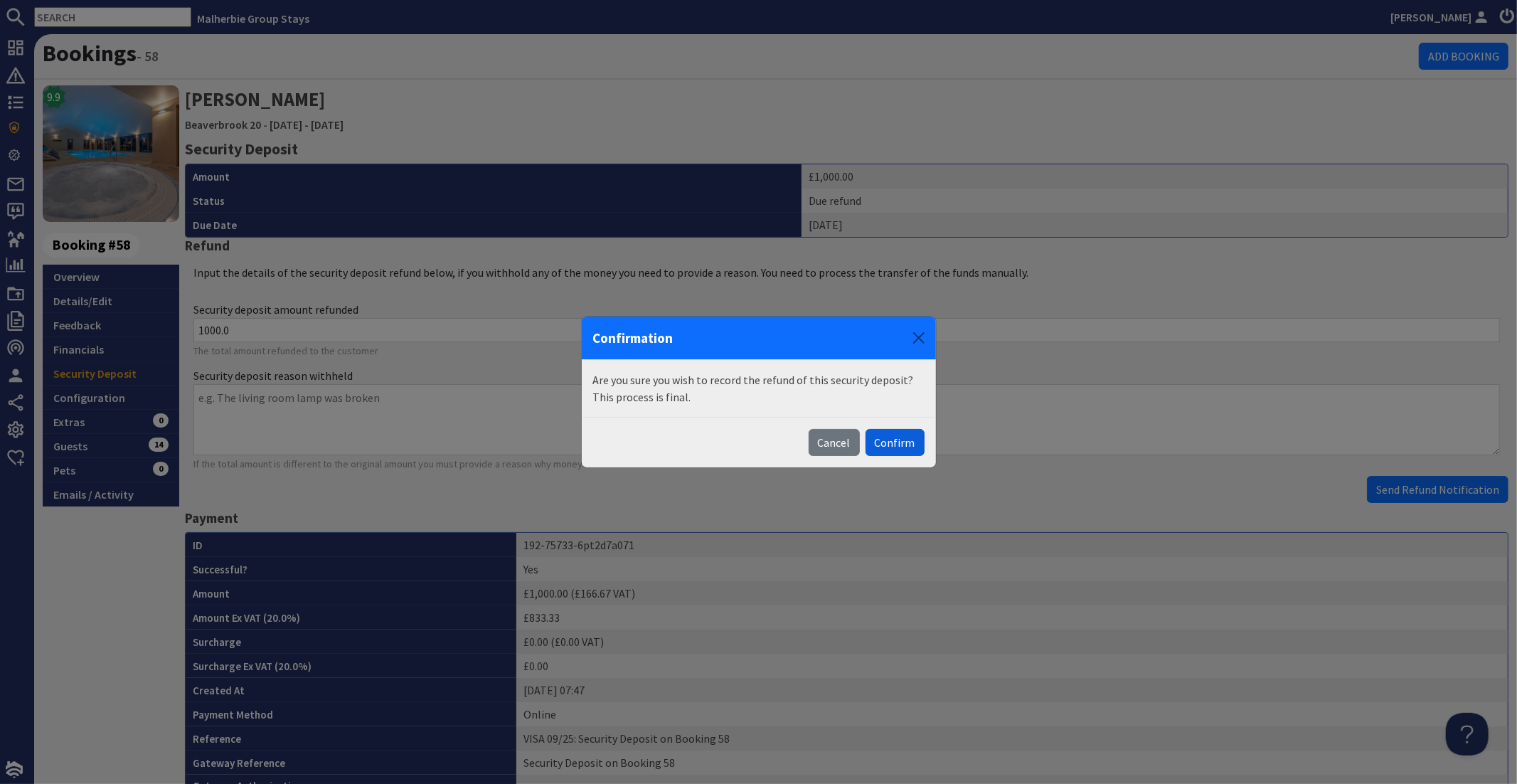
click at [882, 445] on button "Confirm" at bounding box center [895, 442] width 59 height 27
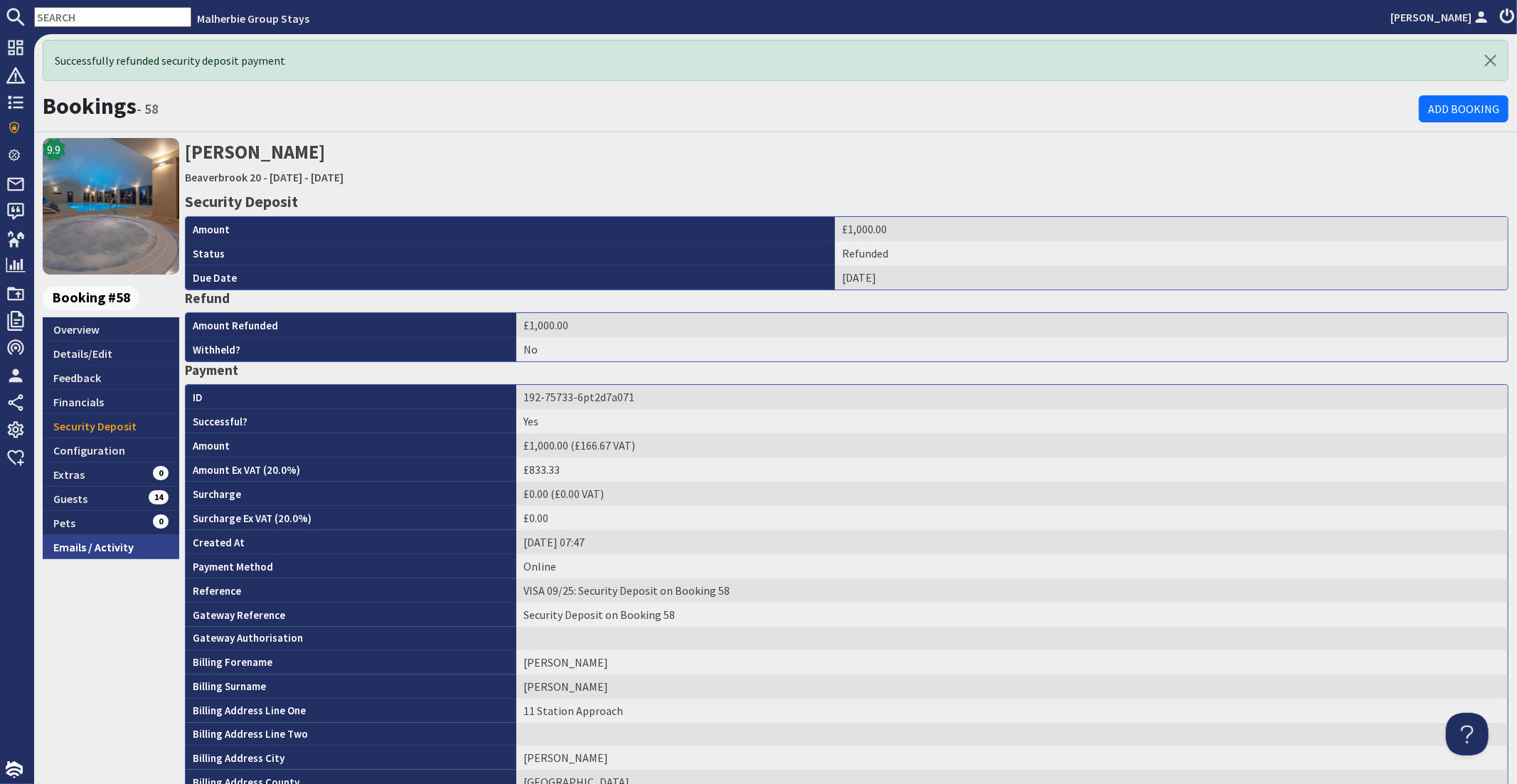
click at [104, 544] on link "Emails / Activity" at bounding box center [111, 547] width 137 height 24
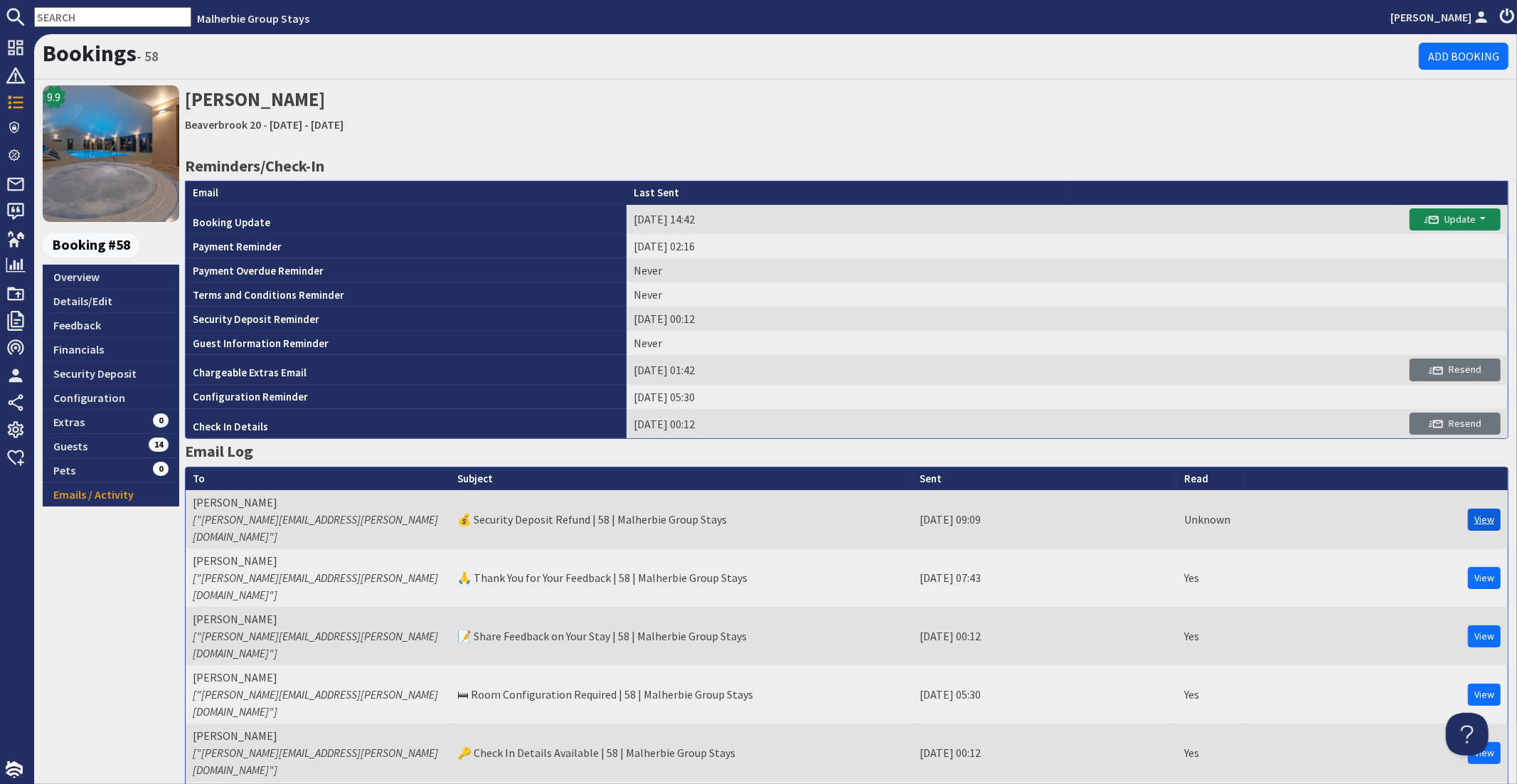
click at [1474, 513] on link "View" at bounding box center [1484, 520] width 33 height 22
click at [122, 349] on link "Financials" at bounding box center [111, 349] width 137 height 24
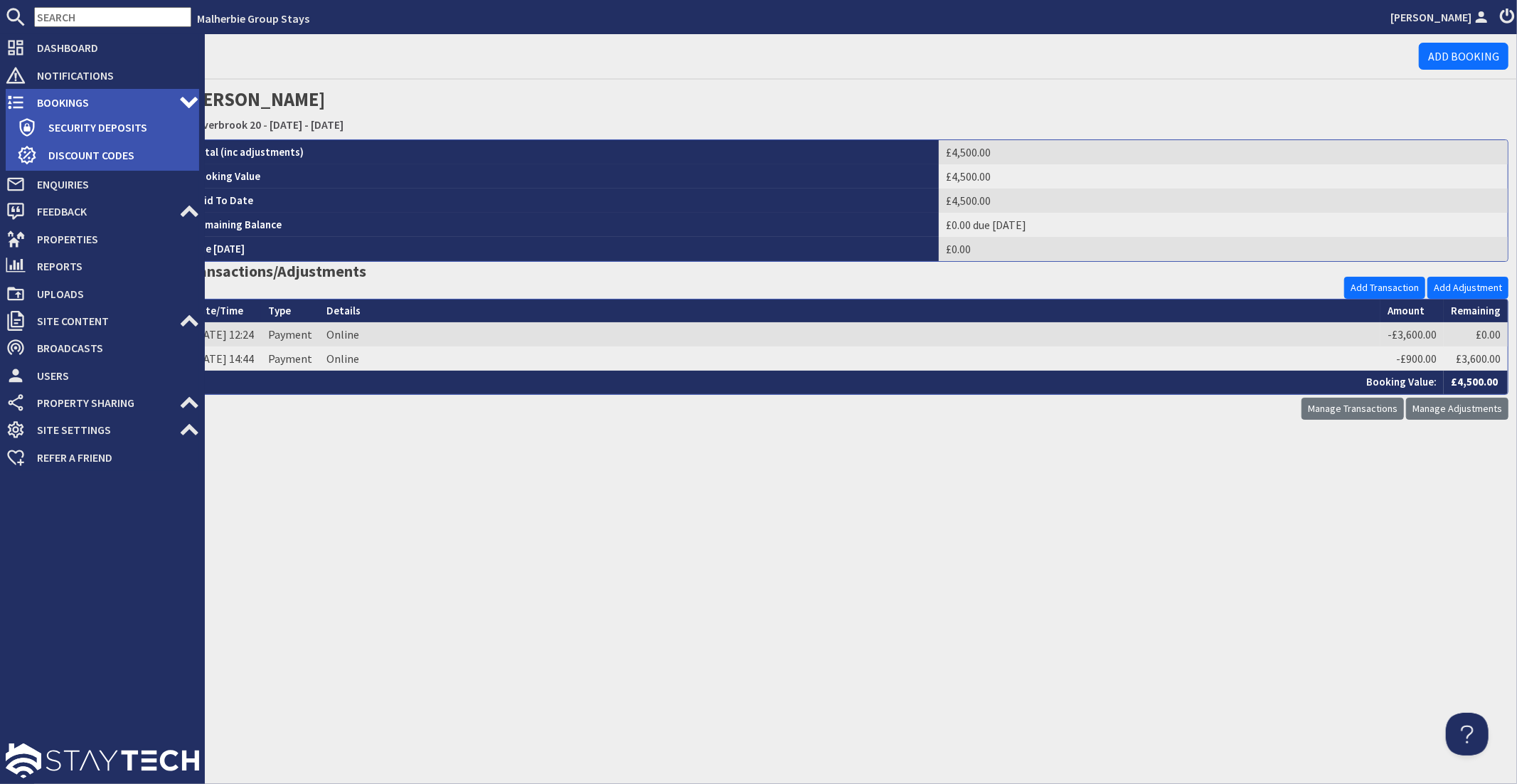
click at [17, 91] on link "Bookings 0" at bounding box center [102, 102] width 193 height 23
